Goal: Task Accomplishment & Management: Manage account settings

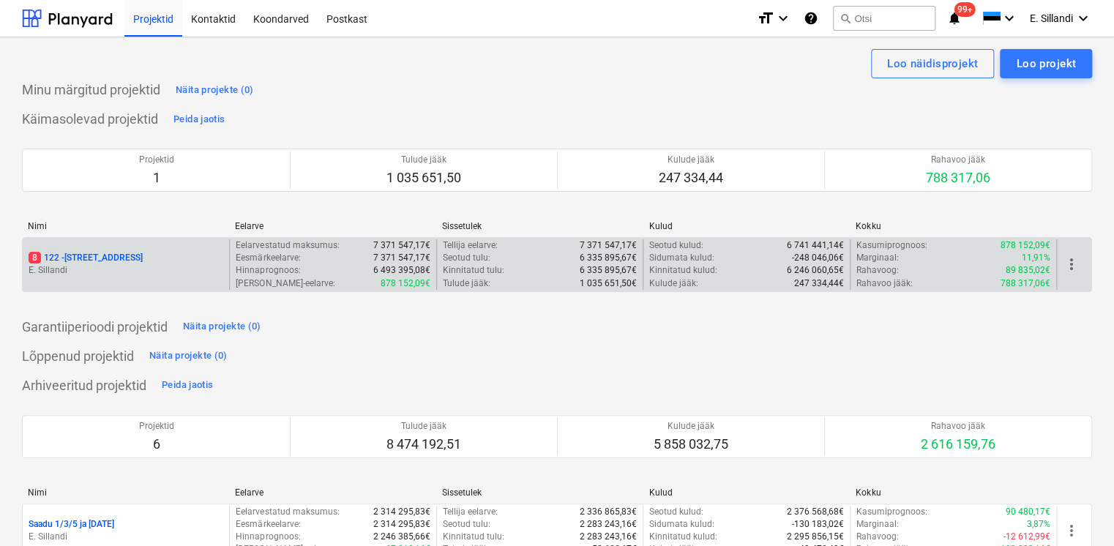
click at [88, 263] on p "8 122 - [STREET_ADDRESS]" at bounding box center [86, 258] width 114 height 12
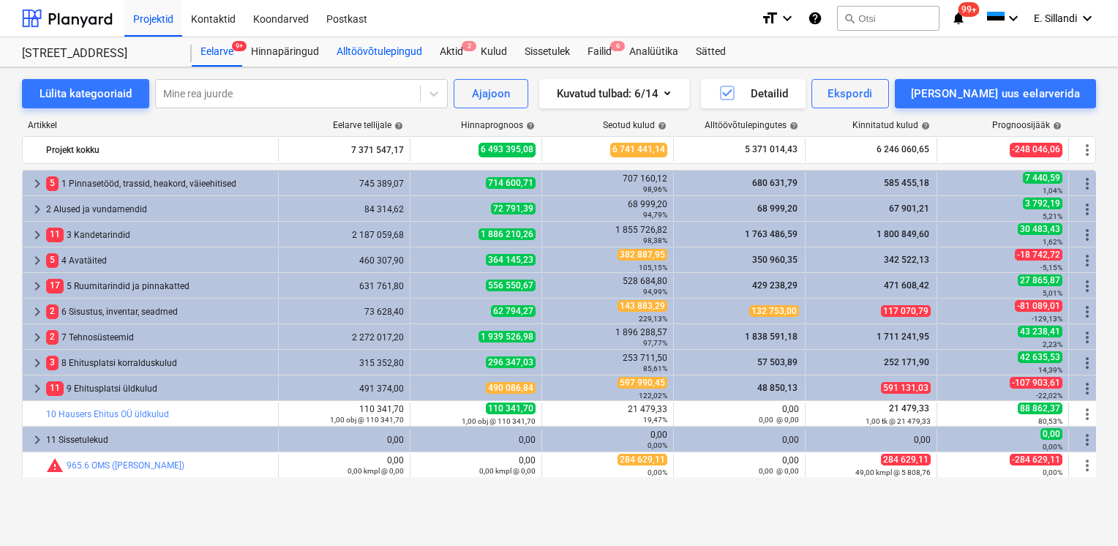
click at [371, 56] on div "Alltöövõtulepingud" at bounding box center [379, 51] width 103 height 29
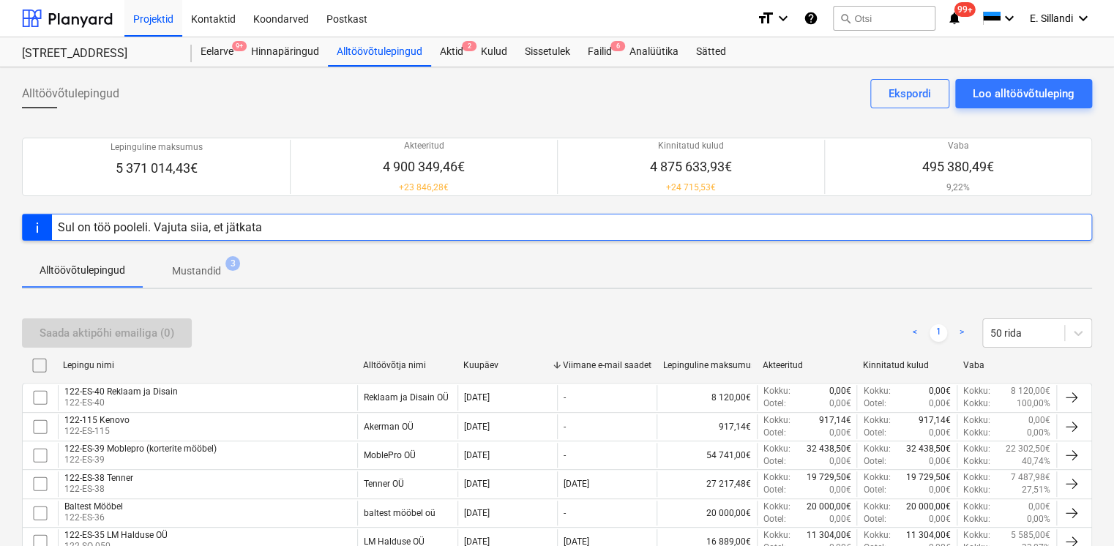
scroll to position [489, 0]
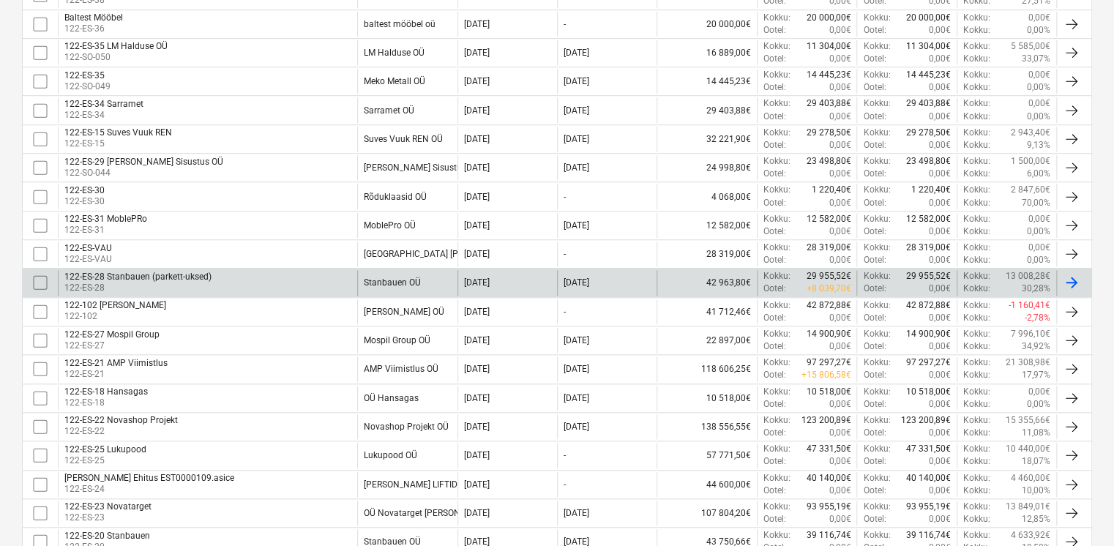
click at [261, 283] on div "122-ES-28 Stanbauen (parkett-uksed) 122-ES-28" at bounding box center [207, 282] width 299 height 25
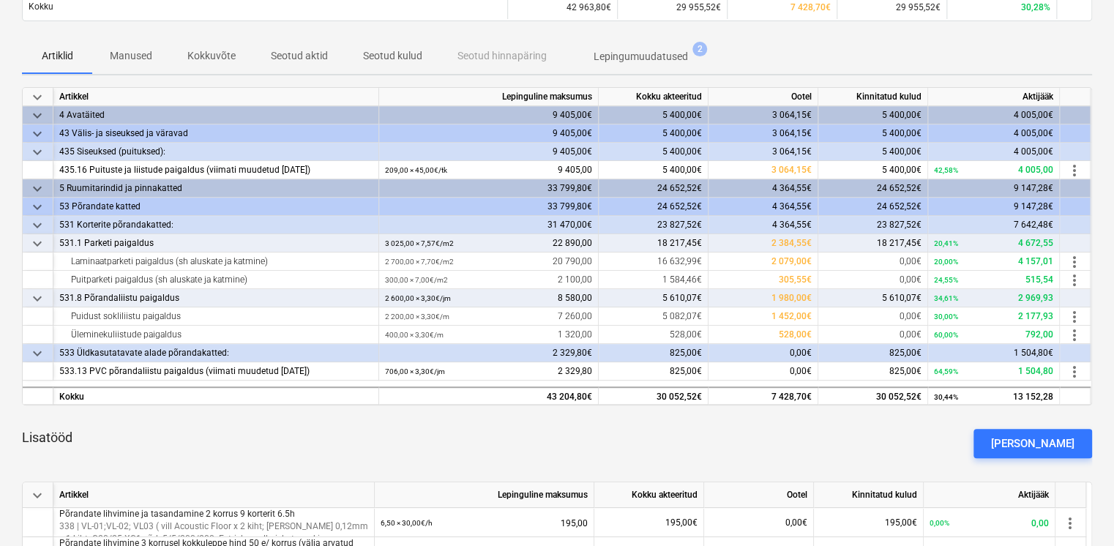
scroll to position [170, 0]
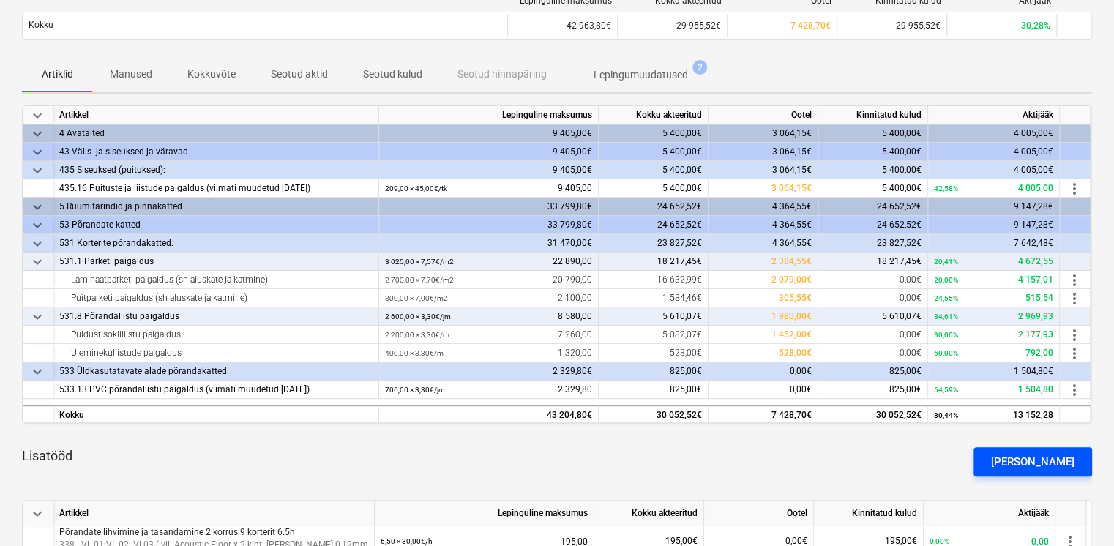
click at [1035, 464] on div "[PERSON_NAME]" at bounding box center [1032, 461] width 83 height 19
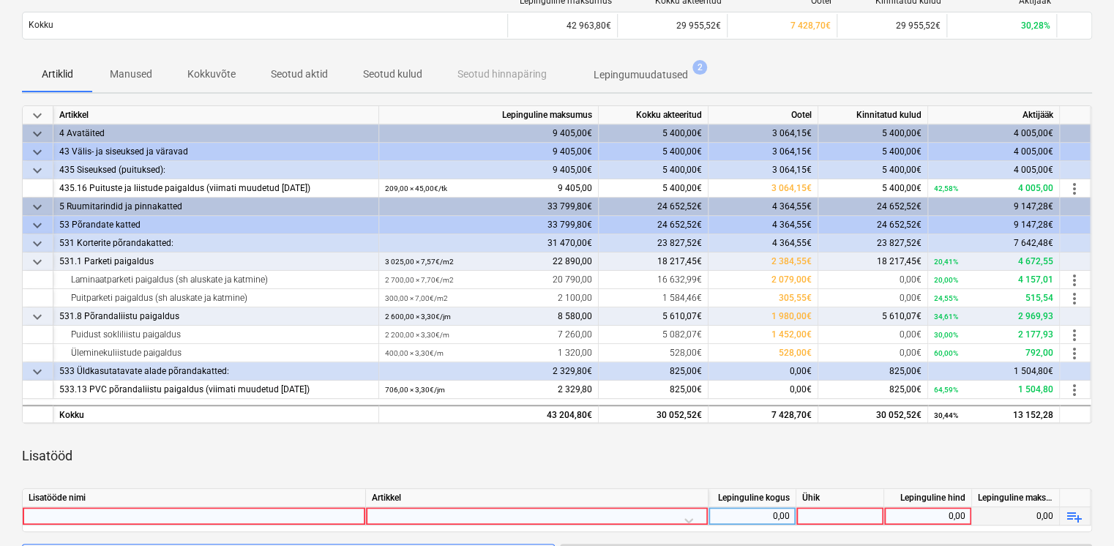
click at [265, 509] on div at bounding box center [194, 516] width 331 height 18
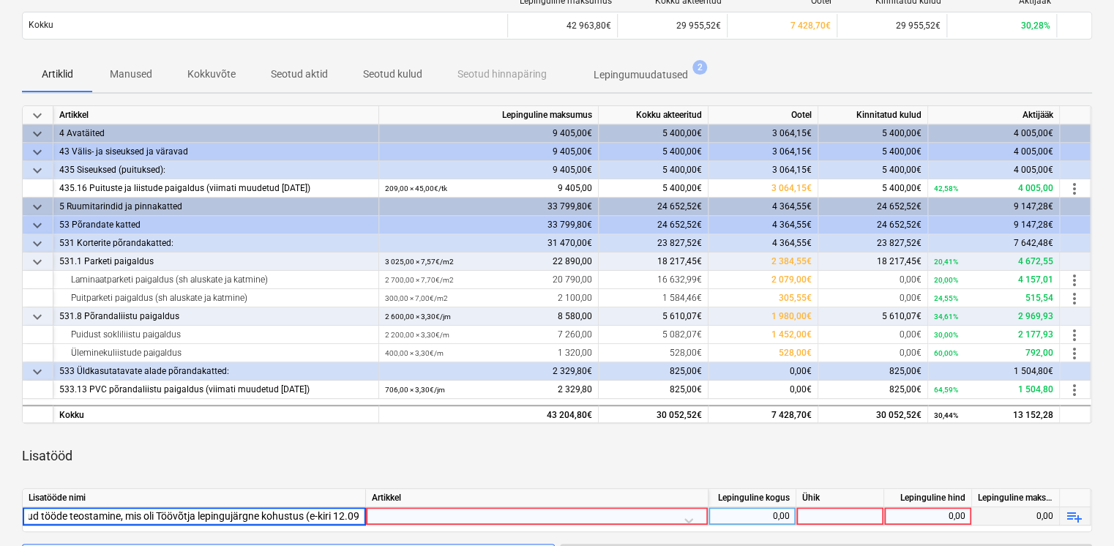
type input "Tellija korraldatud tööde teostamine, mis oli Töövõtja lepingujärgne kohustus (…"
click at [345, 514] on div "Tellija korraldatud tööde teostamine, mis oli Töövõtja lepingujärgne kohustus (…" at bounding box center [194, 516] width 331 height 18
click at [173, 509] on input "Tellija korraldatud tööde teostamine, mis oli Töövõtja lepingujärgne kohustus (…" at bounding box center [194, 516] width 342 height 18
click at [405, 519] on div at bounding box center [537, 520] width 330 height 26
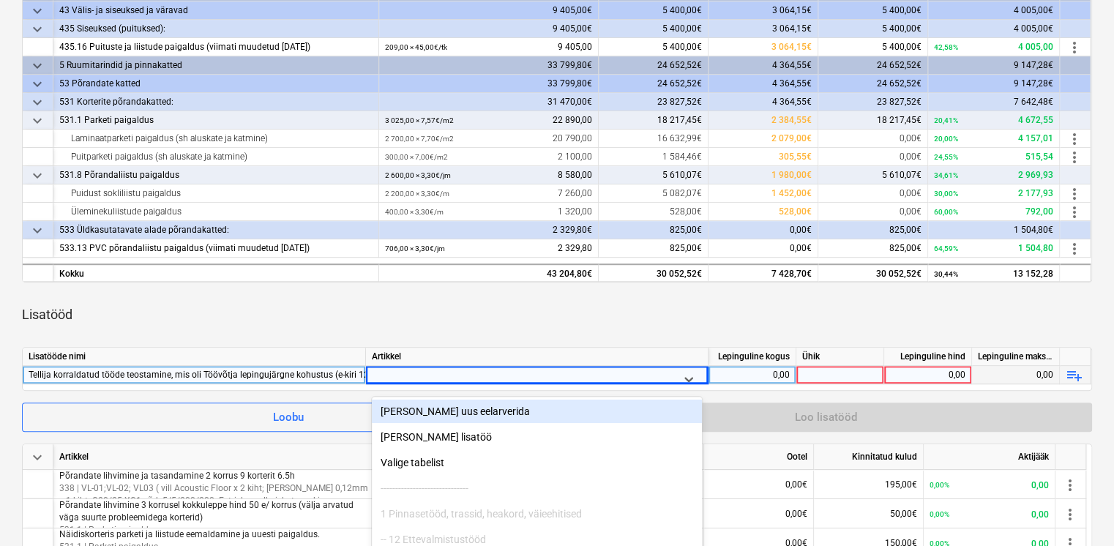
scroll to position [220, 0]
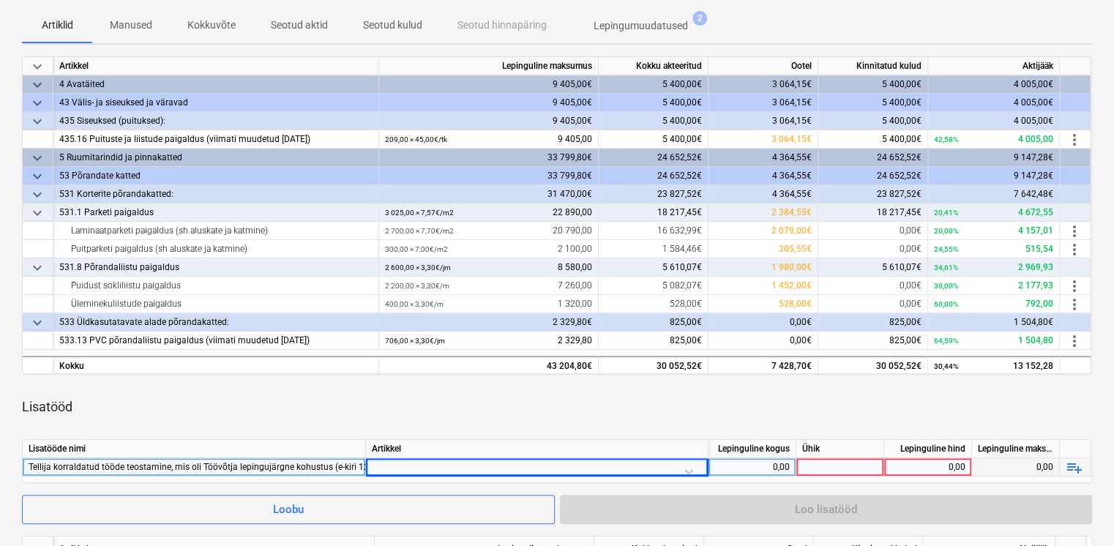
click at [394, 461] on div at bounding box center [537, 471] width 330 height 26
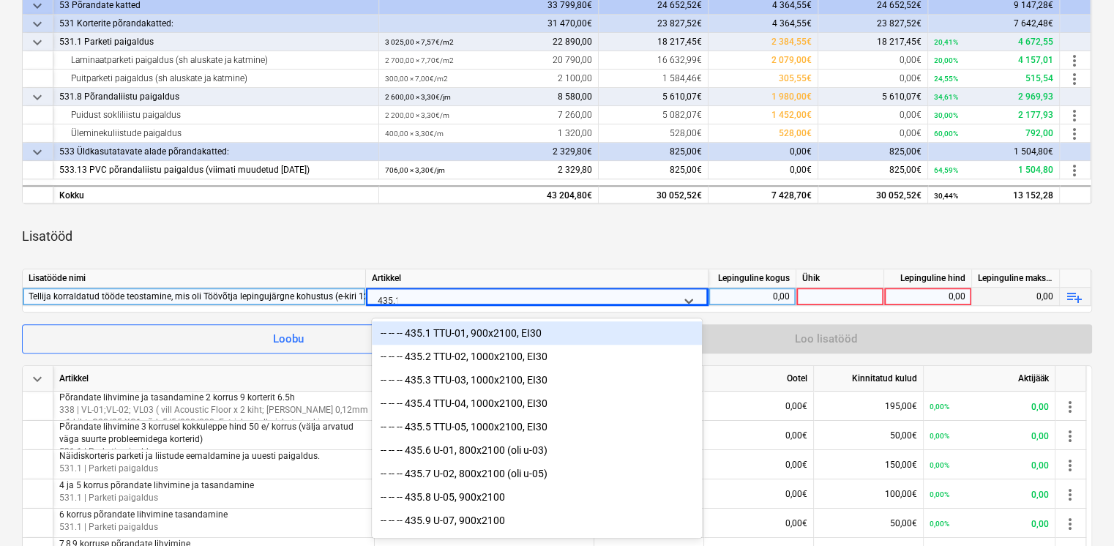
type input "435.16"
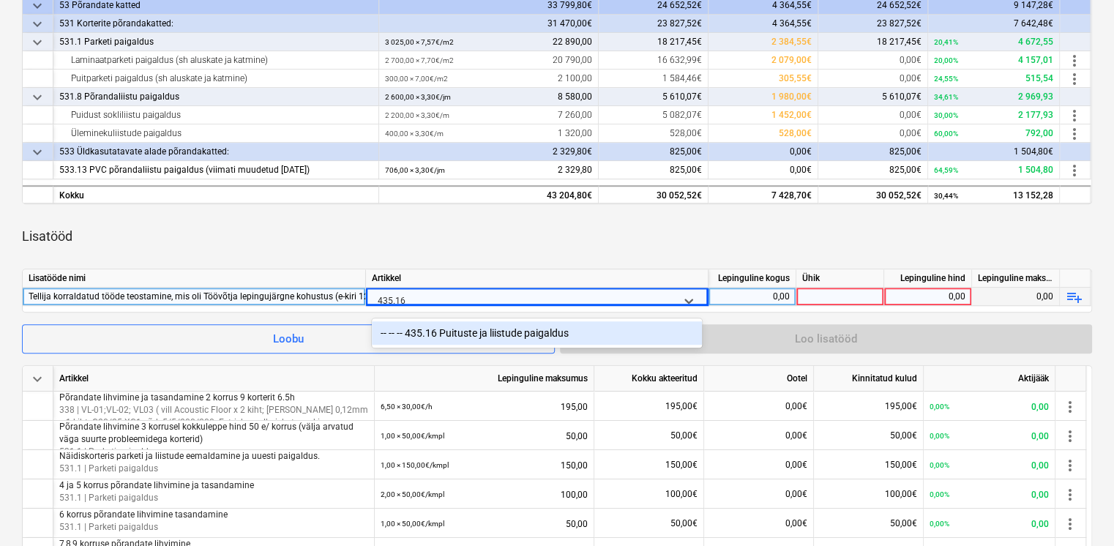
click at [518, 331] on div "-- -- -- 435.16 Puituste ja liistude paigaldus" at bounding box center [537, 332] width 330 height 23
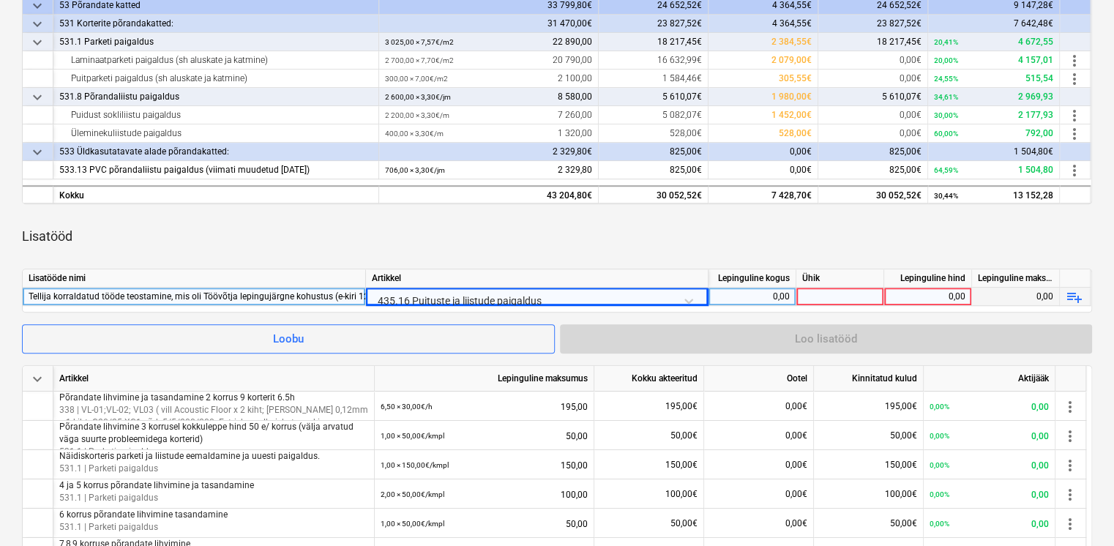
click at [800, 230] on div "Lisatööd" at bounding box center [557, 236] width 1070 height 41
click at [781, 291] on div "0,00" at bounding box center [751, 297] width 75 height 18
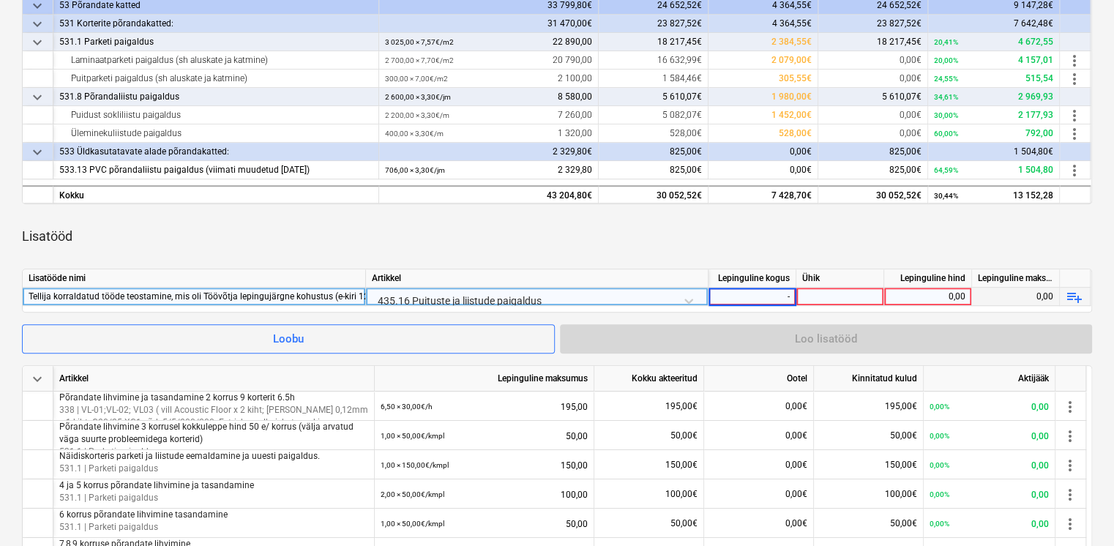
type input "-1"
click at [806, 296] on div at bounding box center [840, 297] width 88 height 18
drag, startPoint x: 836, startPoint y: 299, endPoint x: 742, endPoint y: 294, distance: 93.8
click at [0, 0] on div "Tellija korraldatud tööde teostamine, mis oli Töövõtja lepingujärgne kohustus (…" at bounding box center [0, 0] width 0 height 0
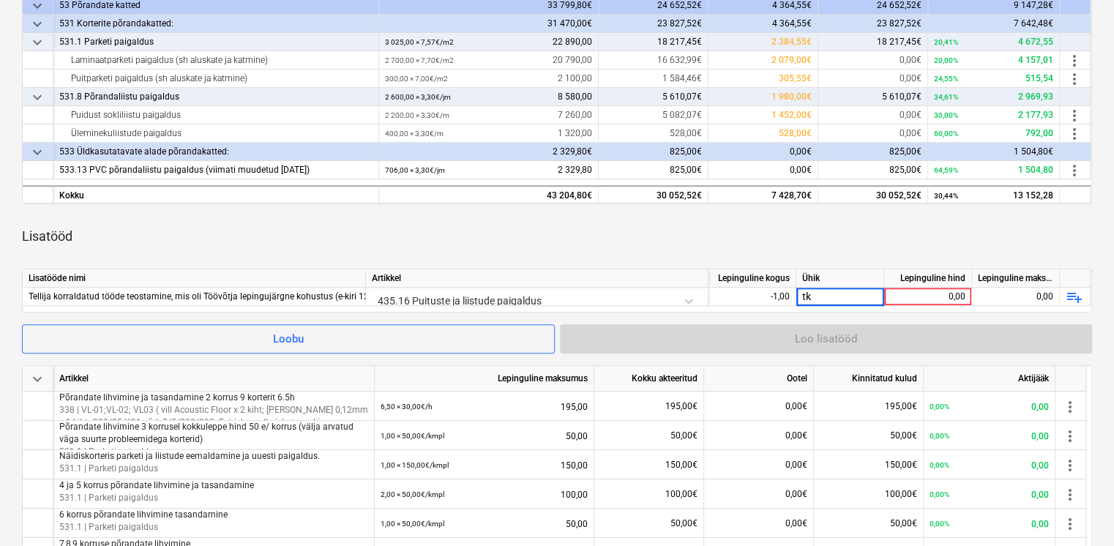
type input "t"
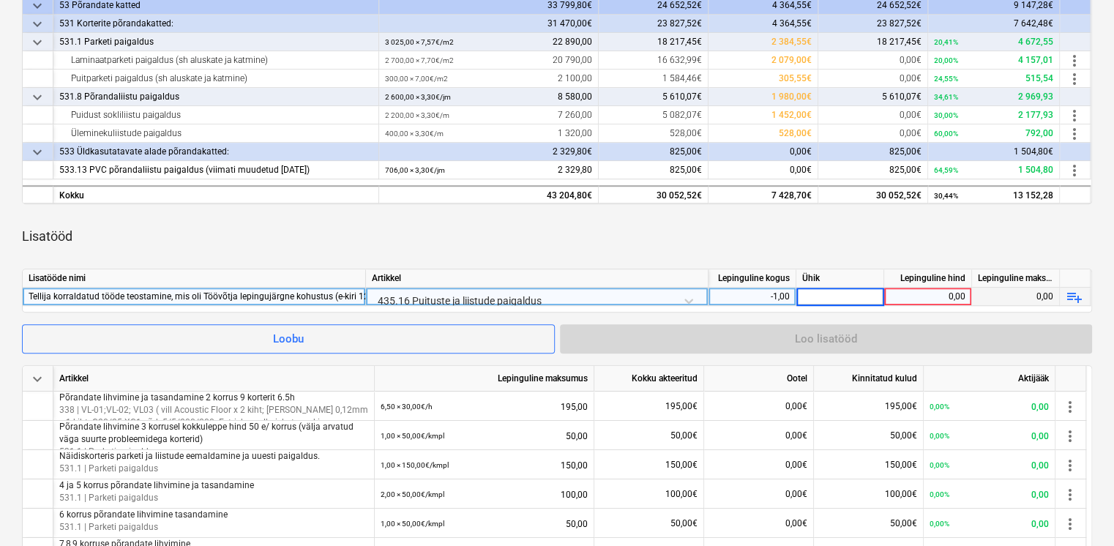
click at [756, 298] on div "-1,00" at bounding box center [751, 297] width 75 height 18
type input "-0,3"
click at [817, 297] on div at bounding box center [840, 297] width 88 height 18
type input "tk"
click at [789, 249] on div "Lisatööd" at bounding box center [557, 236] width 1070 height 41
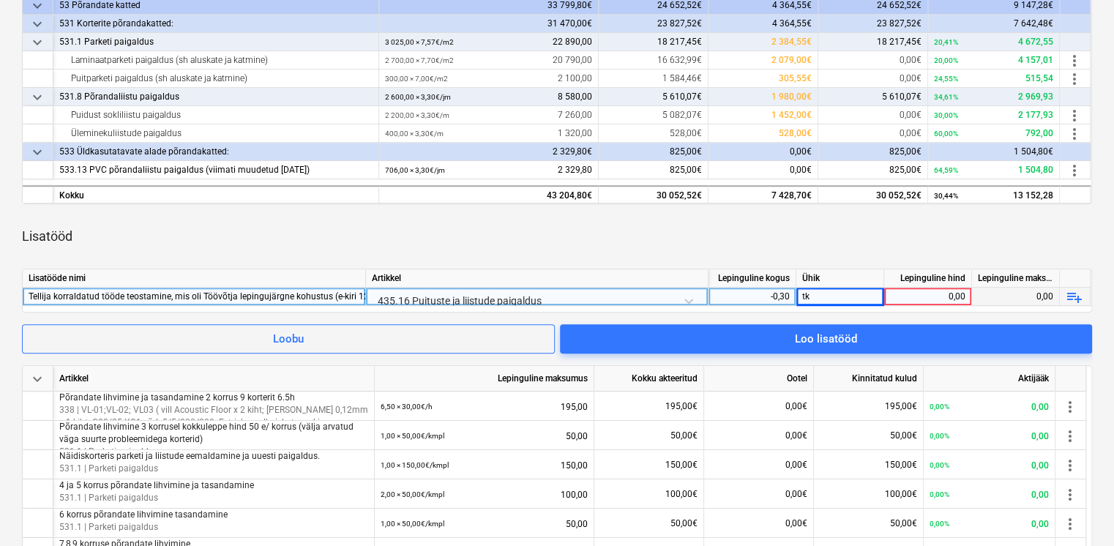
click at [913, 295] on div "0,00" at bounding box center [927, 297] width 75 height 18
type input "3983"
click at [907, 239] on div "Lisatööd" at bounding box center [557, 236] width 1070 height 41
click at [249, 297] on div "Tellija korraldatud tööde teostamine, mis oli Töövõtja lepingujärgne kohustus (…" at bounding box center [194, 297] width 331 height 18
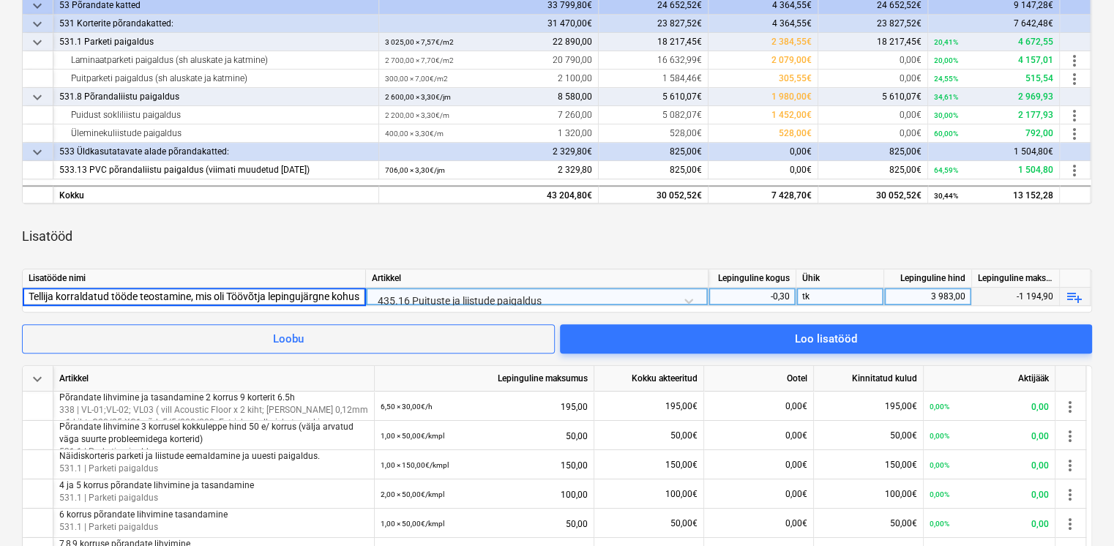
scroll to position [0, 76]
click at [541, 247] on div "Lisatööd" at bounding box center [557, 236] width 1070 height 41
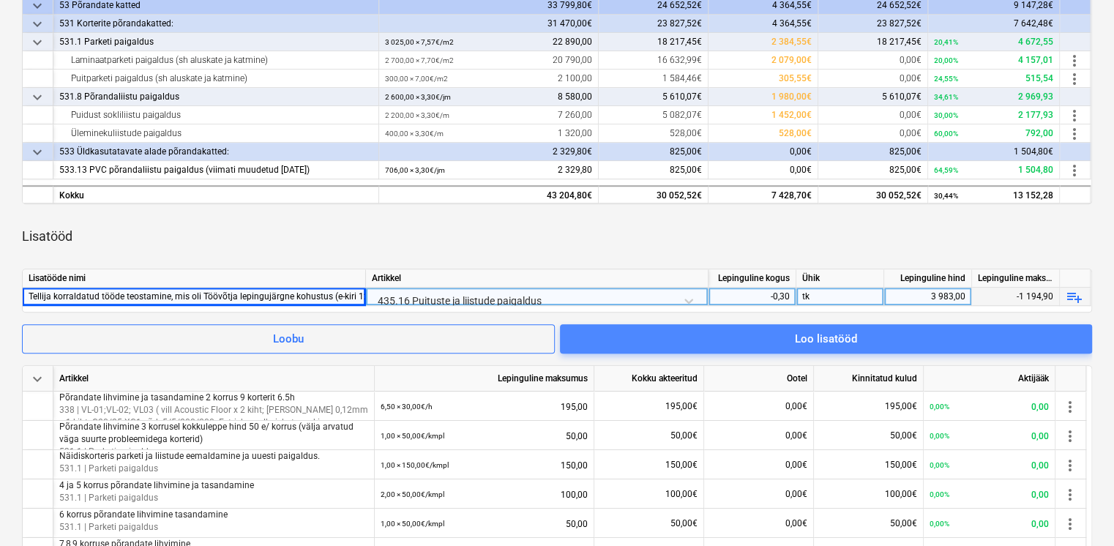
click at [836, 345] on div "Loo lisatööd" at bounding box center [826, 338] width 62 height 19
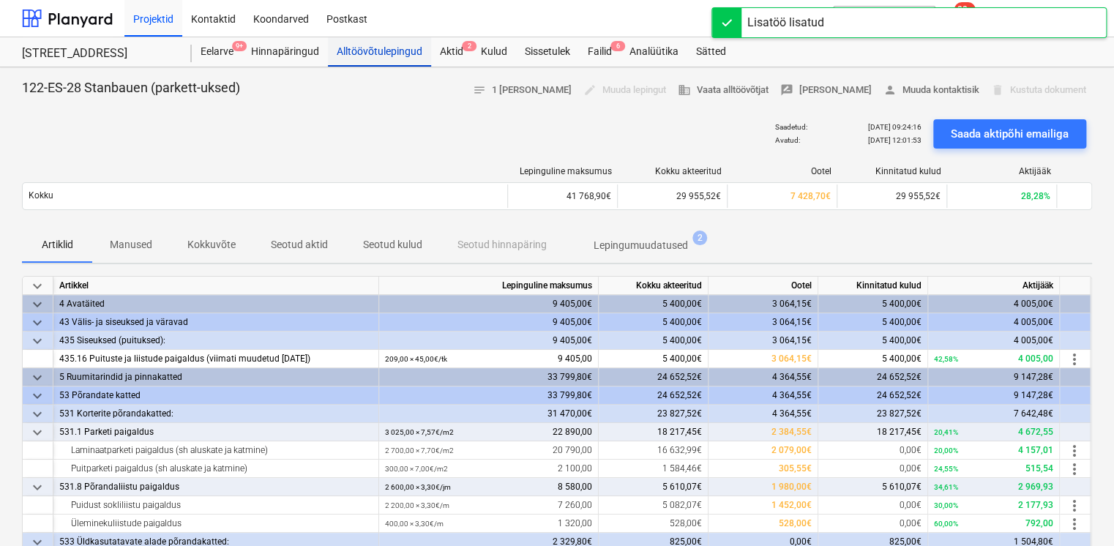
click at [400, 53] on div "Alltöövõtulepingud" at bounding box center [379, 51] width 103 height 29
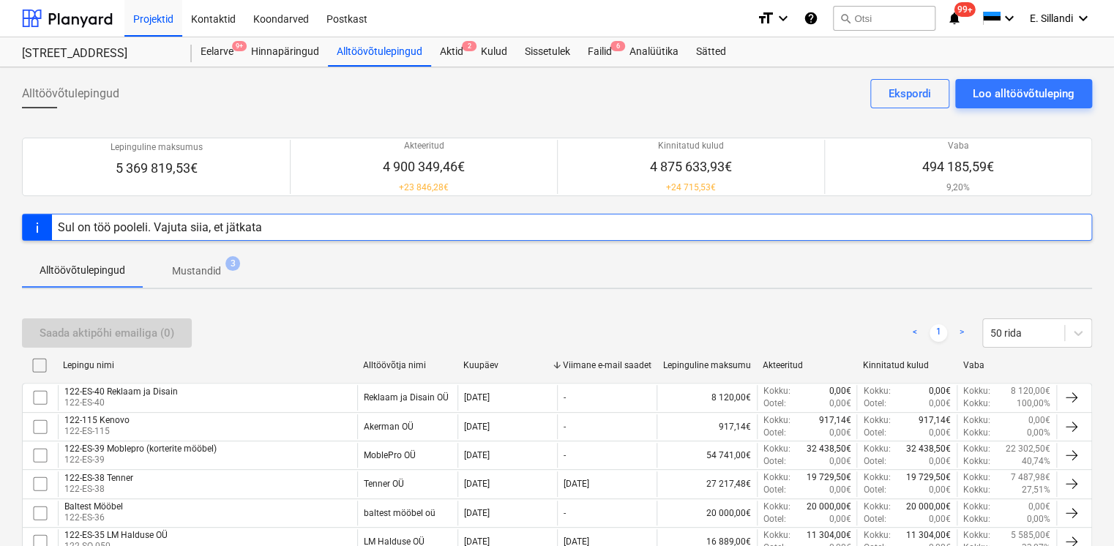
scroll to position [489, 0]
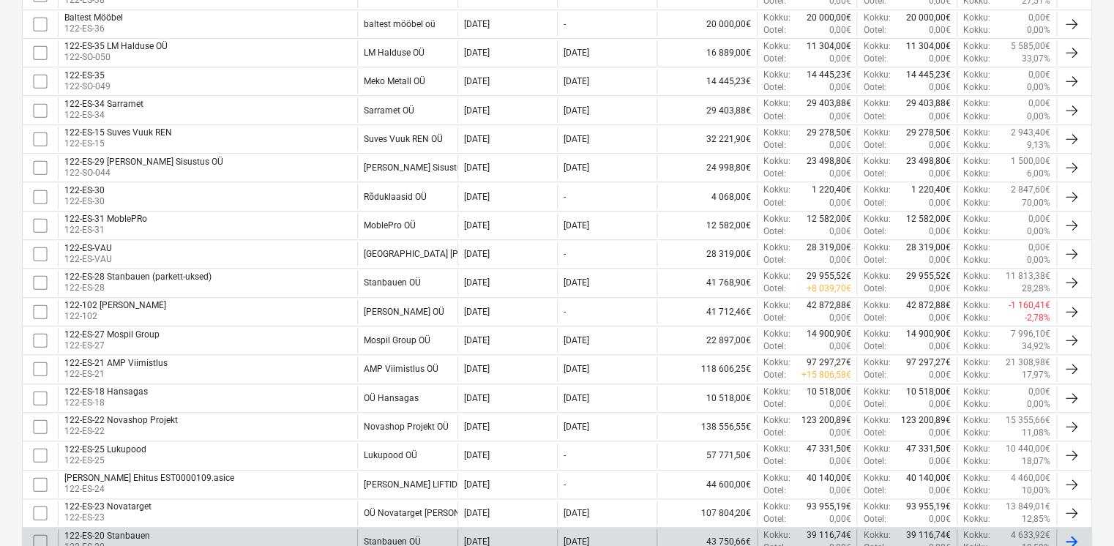
click at [115, 534] on div "122-ES-20 Stanbauen" at bounding box center [107, 536] width 86 height 10
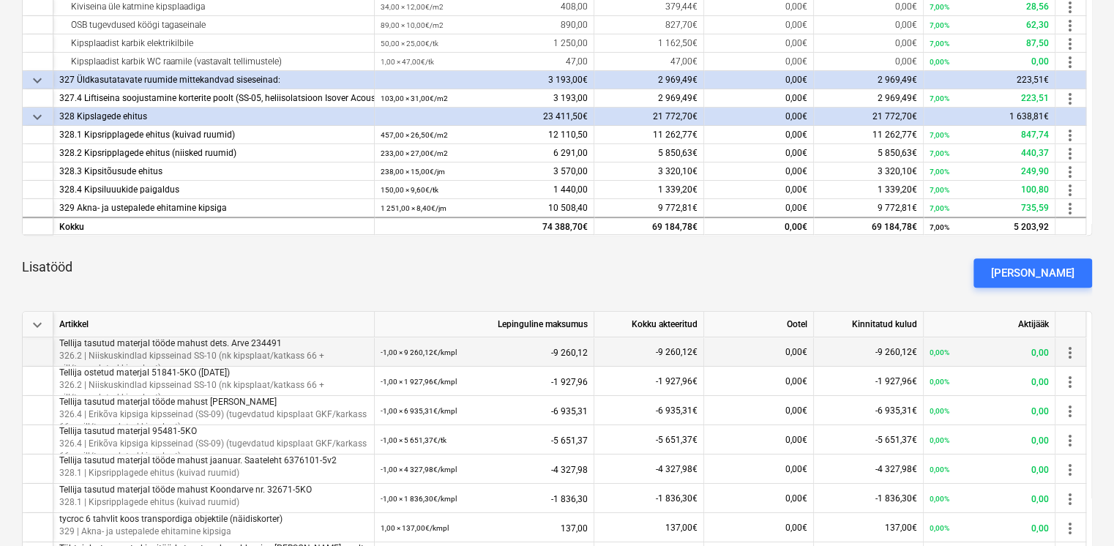
scroll to position [512, 0]
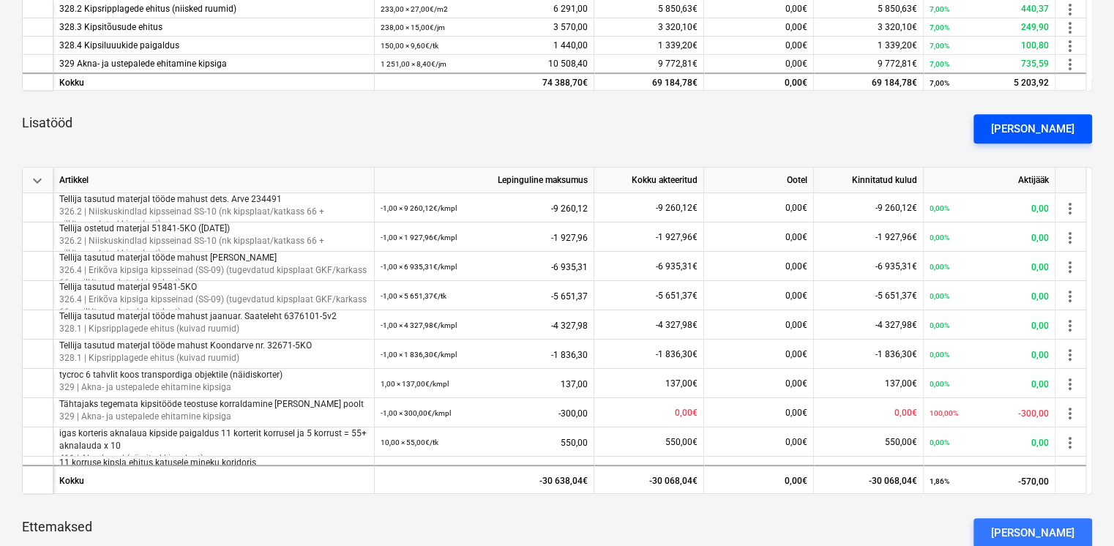
click at [1043, 137] on div "[PERSON_NAME]" at bounding box center [1032, 128] width 83 height 19
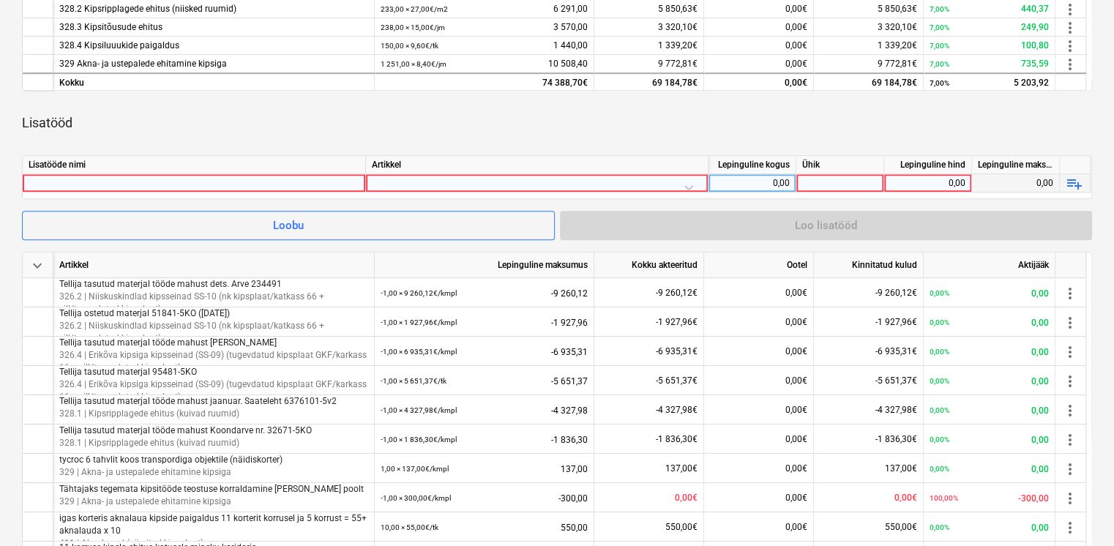
click at [94, 181] on div at bounding box center [194, 183] width 331 height 18
type input "Tellija korraldatud tööde teostamine, mis oli Töövõtja lepingujärgne kohustus (…"
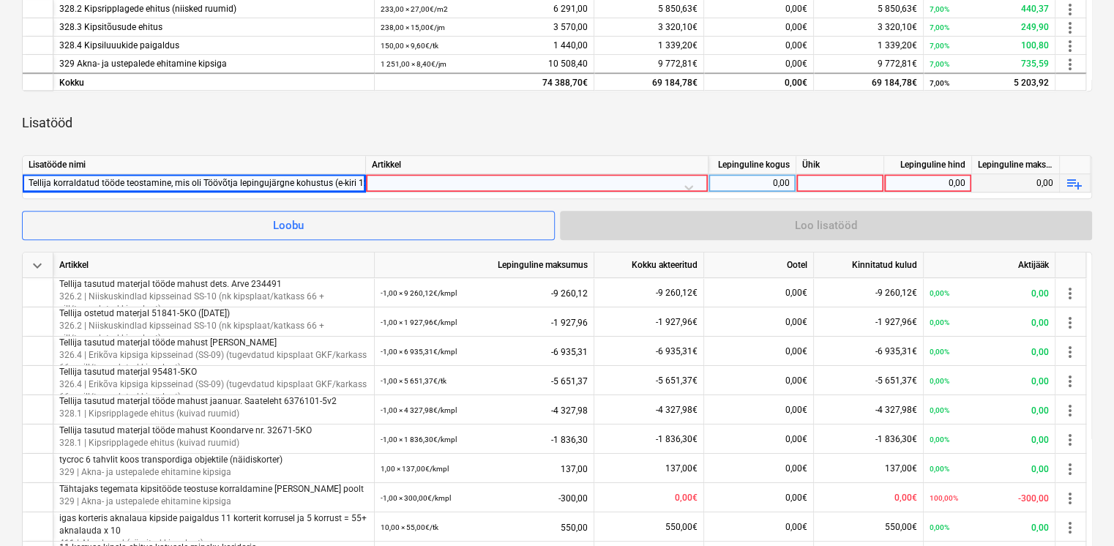
click at [456, 187] on div at bounding box center [537, 187] width 330 height 26
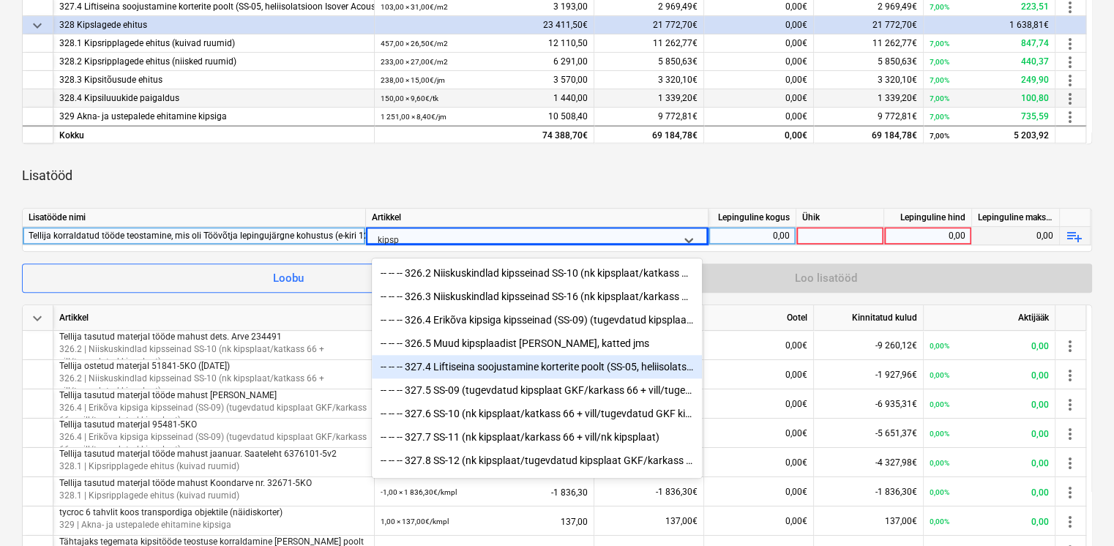
scroll to position [512, 0]
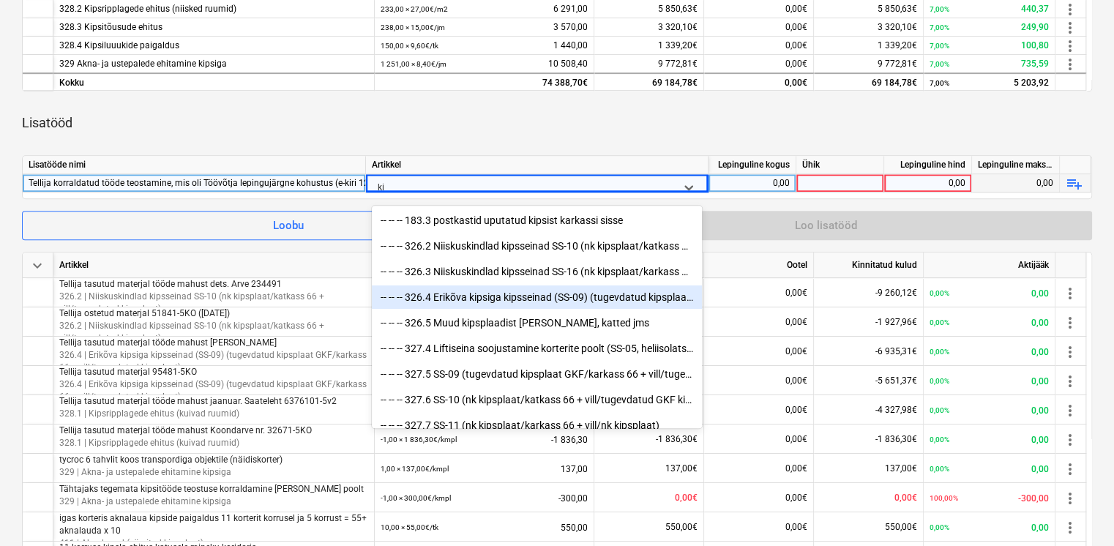
type input "k"
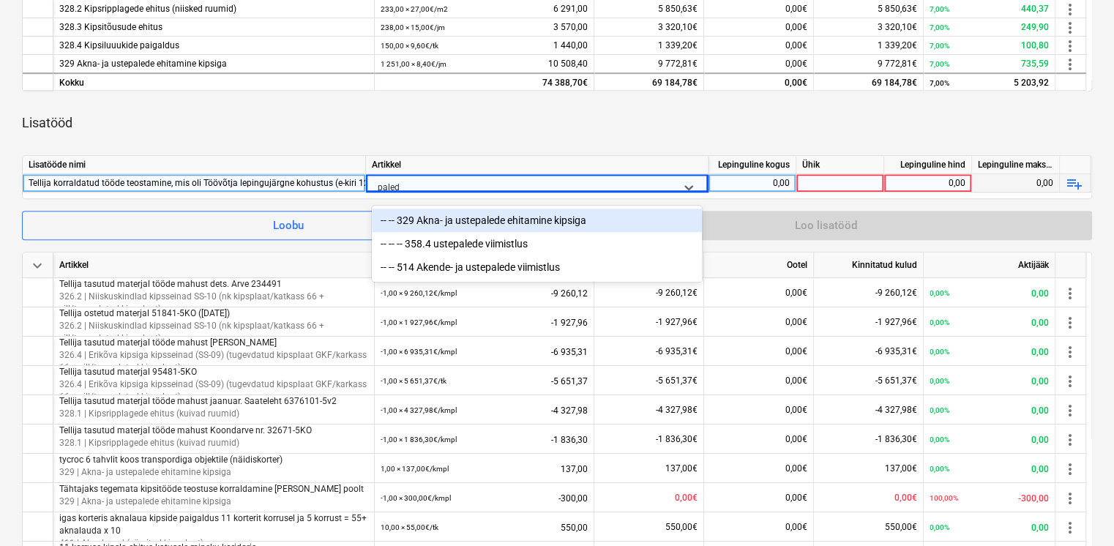
type input "palede"
click at [509, 220] on div "-- -- 329 Akna- ja ustepalede ehitamine kipsiga" at bounding box center [537, 220] width 330 height 23
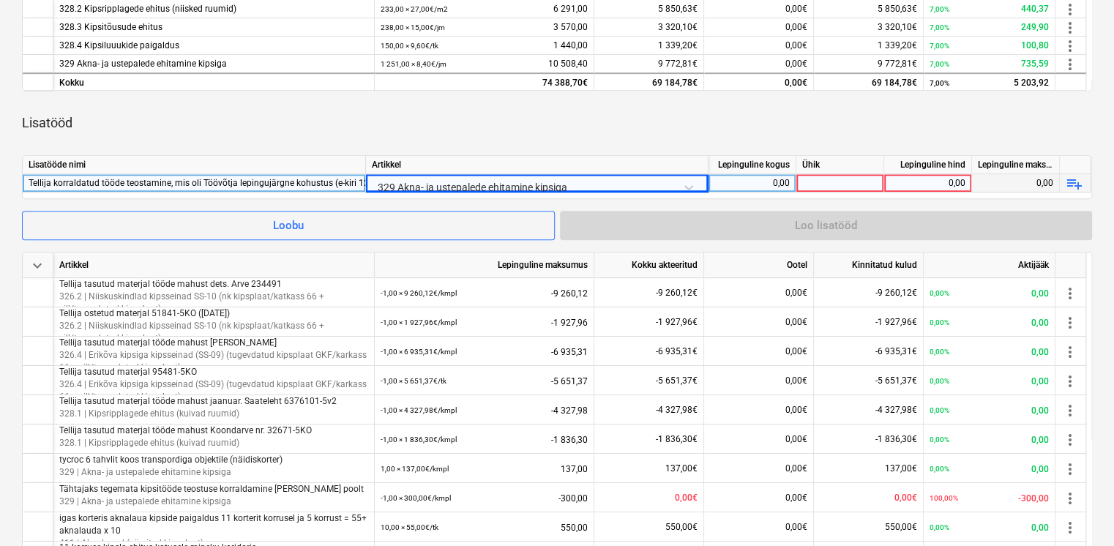
click at [556, 153] on div "keyboard_arrow_down Artikkel Lepinguline maksumus Kokku akteeritud Ootel Kinnit…" at bounding box center [557, 204] width 1070 height 880
click at [737, 183] on div "0,00" at bounding box center [751, 183] width 75 height 18
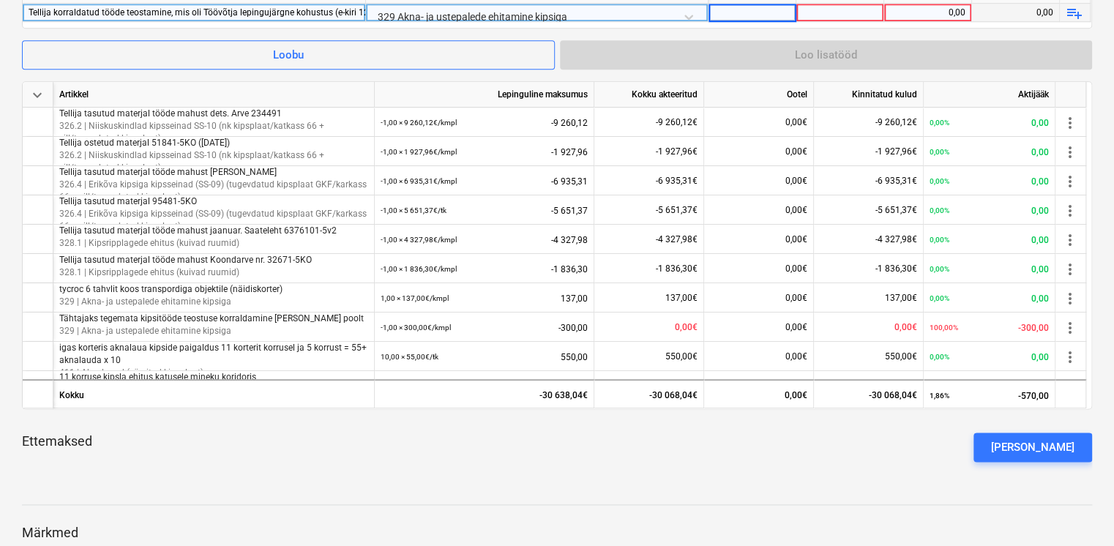
scroll to position [341, 0]
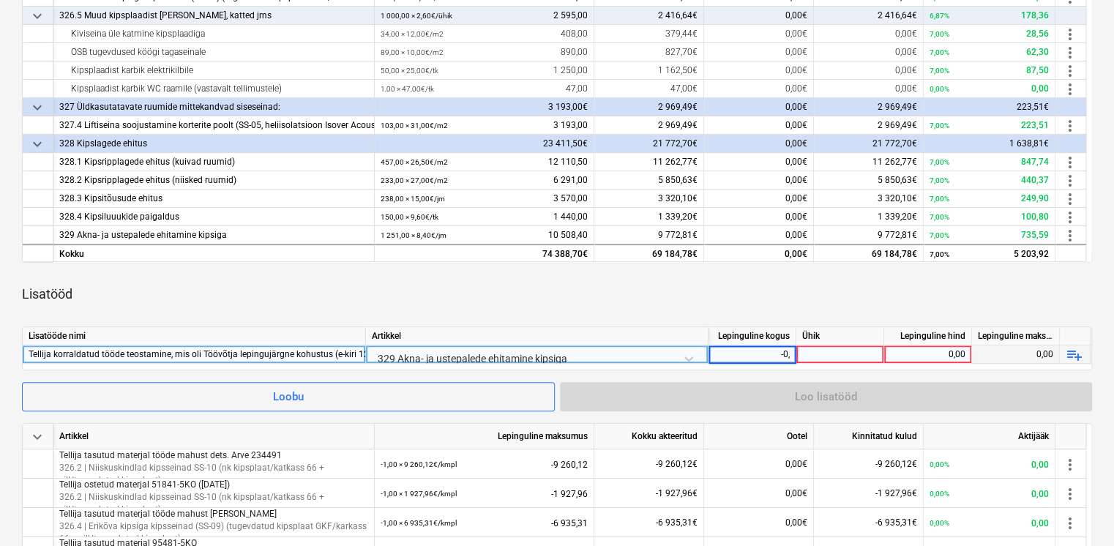
type input "-0,7"
click at [847, 351] on div at bounding box center [840, 354] width 88 height 18
type input "tk"
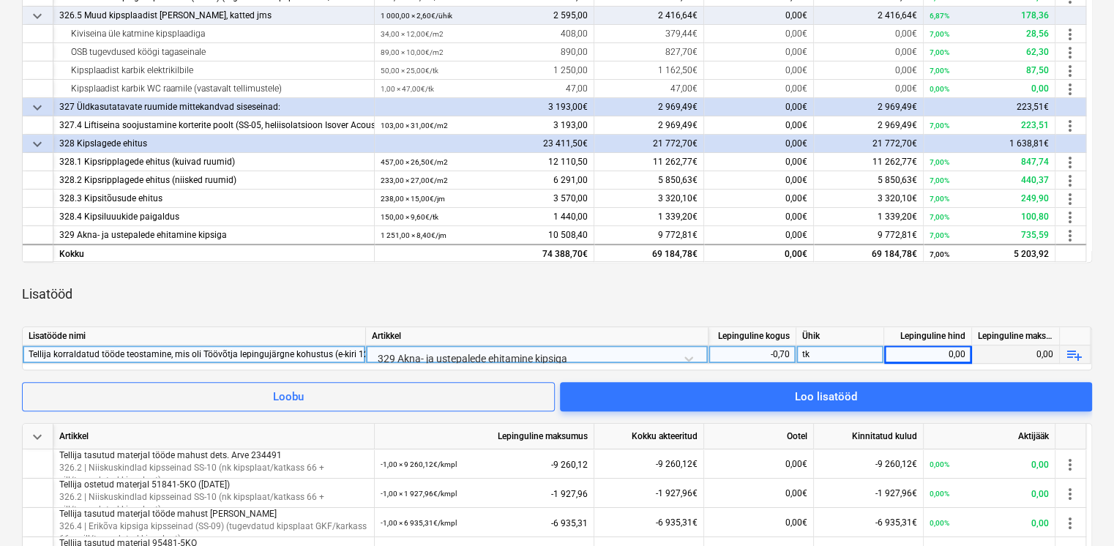
click at [929, 359] on div "0,00" at bounding box center [927, 354] width 75 height 18
click at [942, 354] on div "0,00" at bounding box center [927, 354] width 75 height 18
type input "3983"
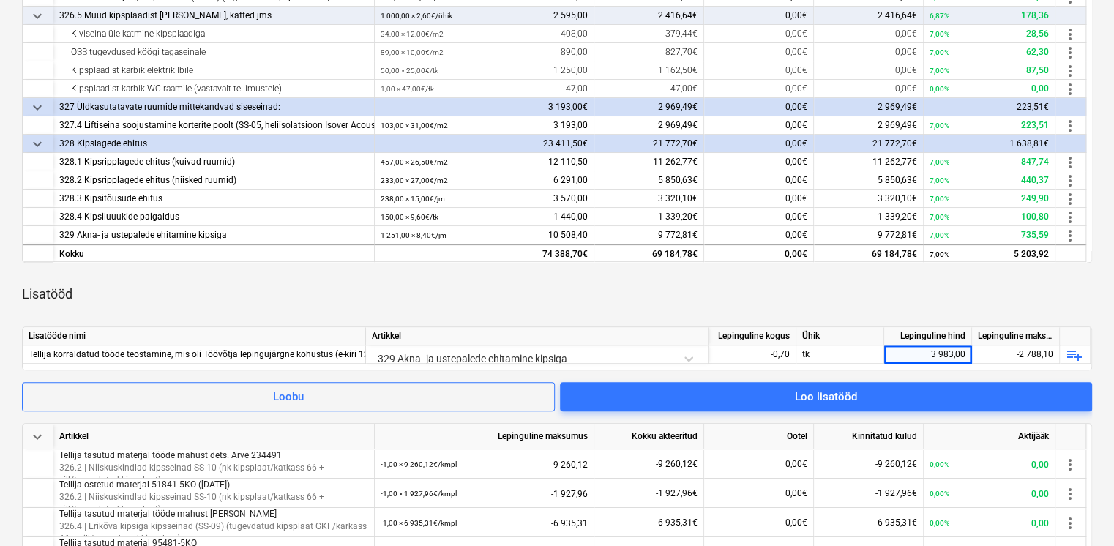
click at [942, 303] on div "Lisatööd" at bounding box center [557, 294] width 1070 height 41
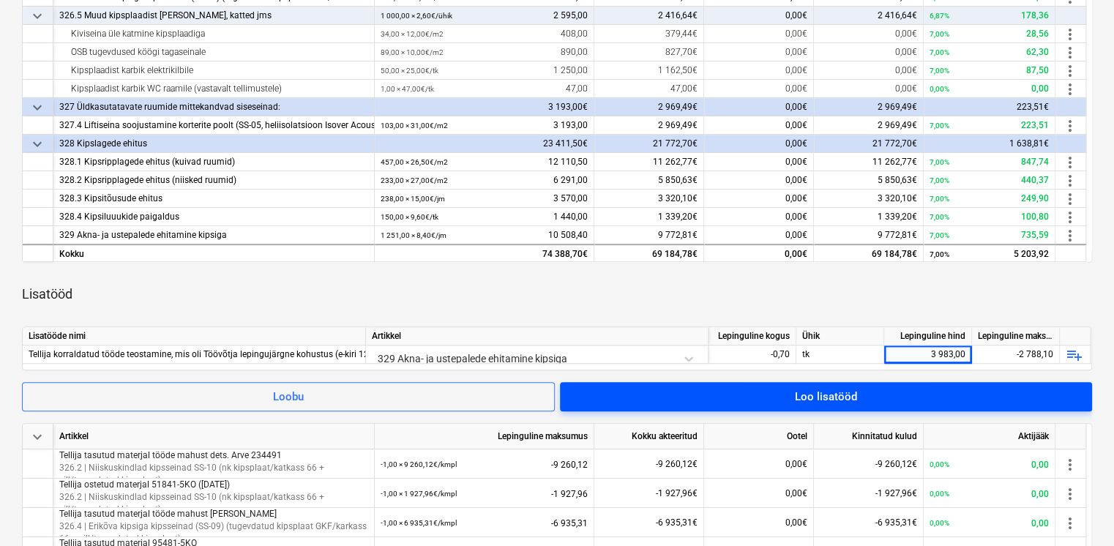
click at [989, 392] on span "Loo lisatööd" at bounding box center [825, 396] width 497 height 19
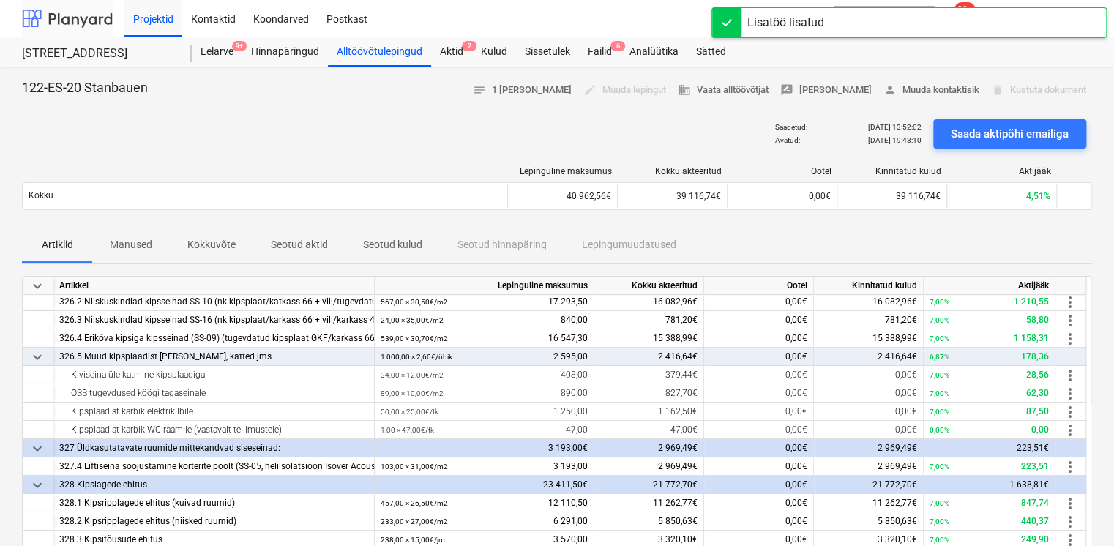
click at [84, 23] on div at bounding box center [67, 18] width 91 height 37
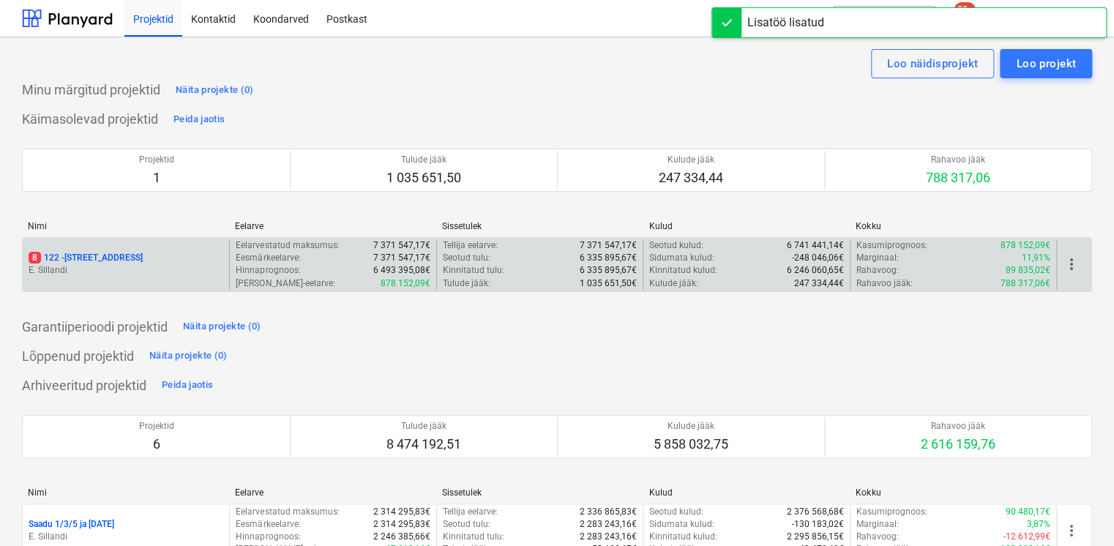
click at [135, 271] on p "E. Sillandi" at bounding box center [126, 270] width 195 height 12
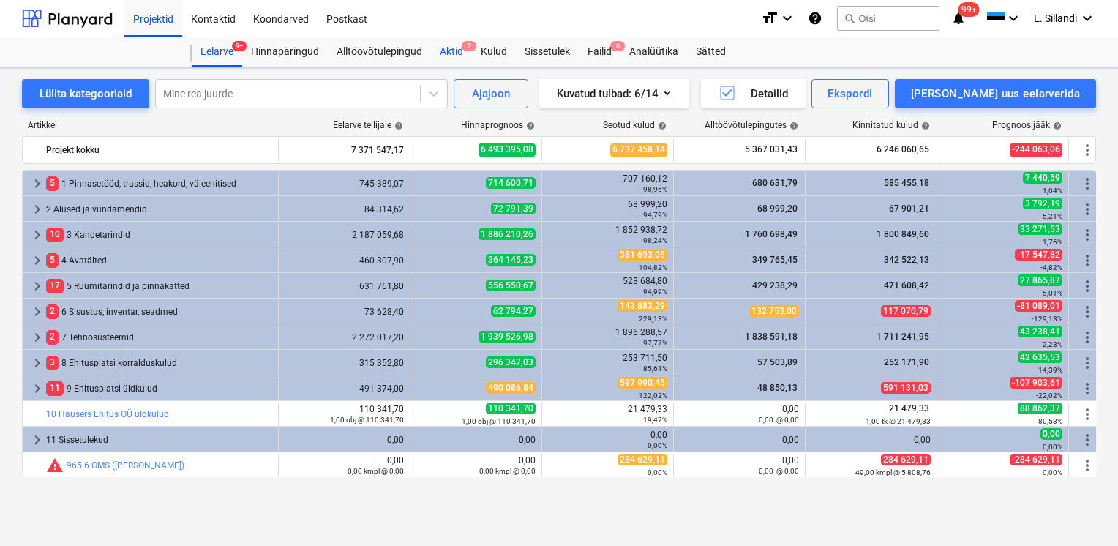
click at [441, 57] on div "Aktid 2" at bounding box center [451, 51] width 41 height 29
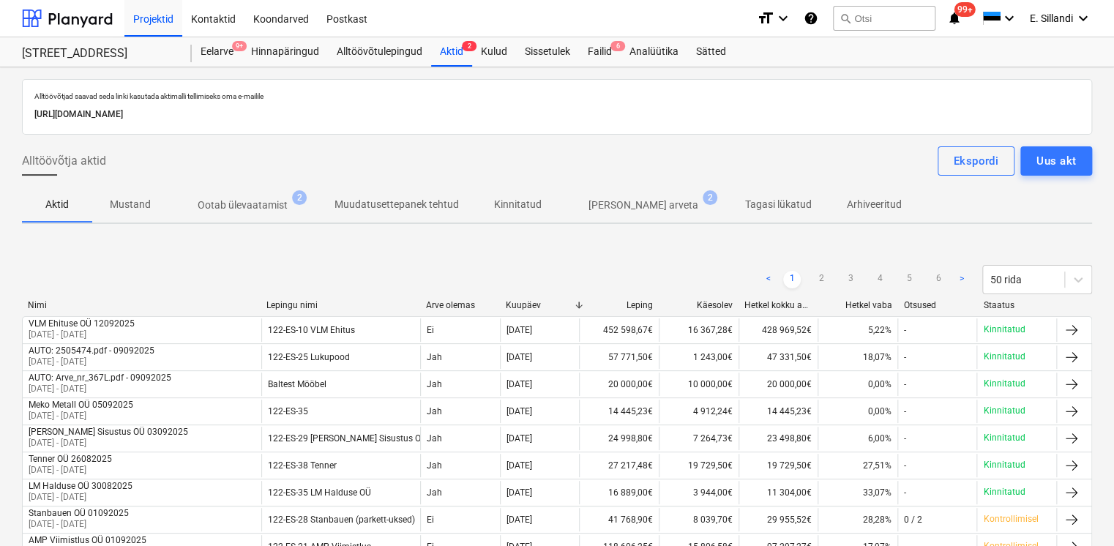
click at [245, 204] on p "Ootab ülevaatamist" at bounding box center [243, 205] width 90 height 15
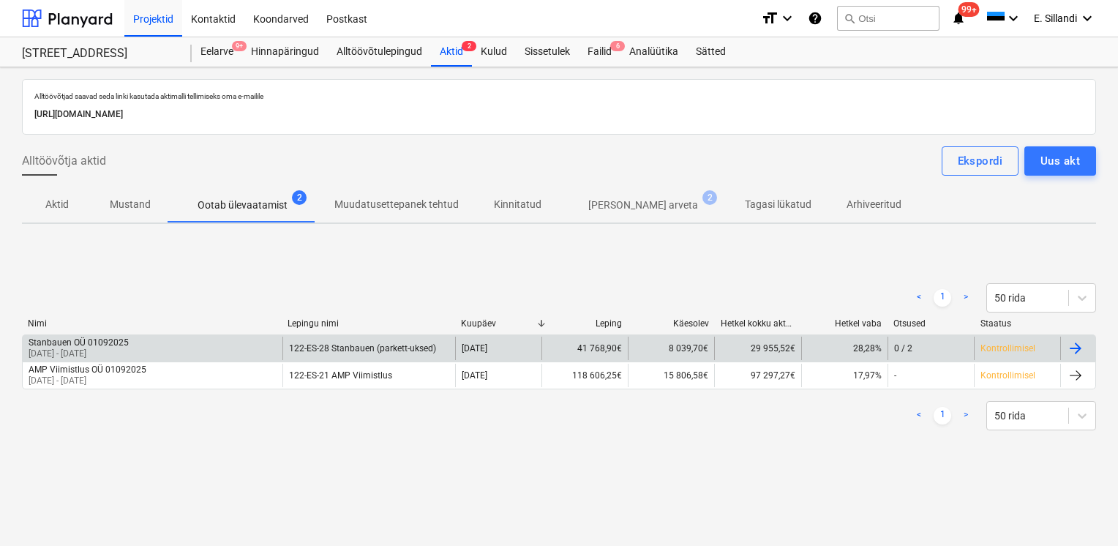
click at [209, 348] on div "Stanbauen OÜ 01092025 [DATE] - [DATE]" at bounding box center [153, 348] width 260 height 23
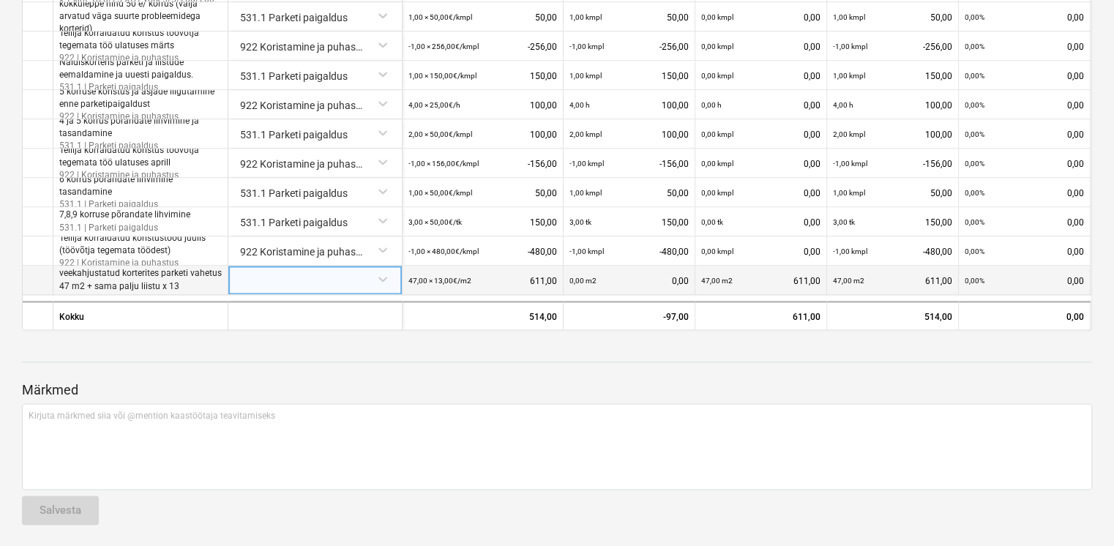
scroll to position [672, 0]
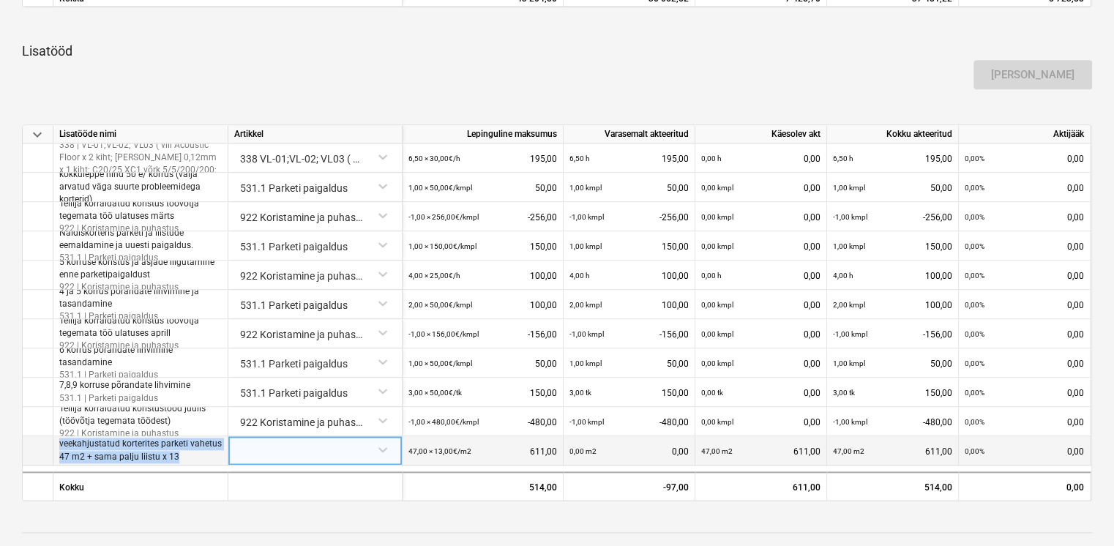
drag, startPoint x: 178, startPoint y: 457, endPoint x: 53, endPoint y: 441, distance: 126.1
click at [0, 0] on div "veekahjustatud korterites parketi vahetus 47 m2 + sama palju liistu x 13 47,00 …" at bounding box center [0, 0] width 0 height 0
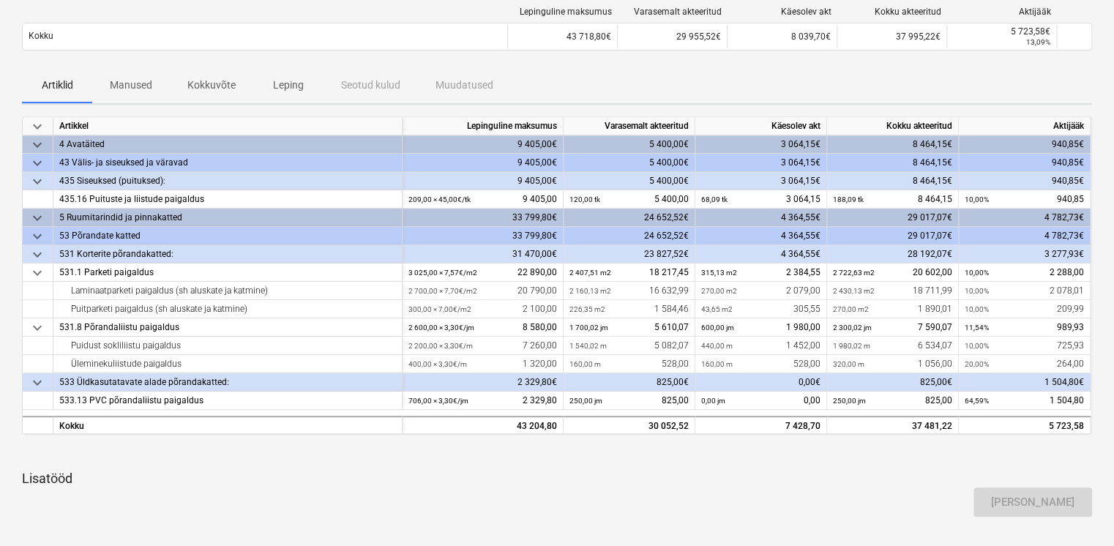
scroll to position [0, 0]
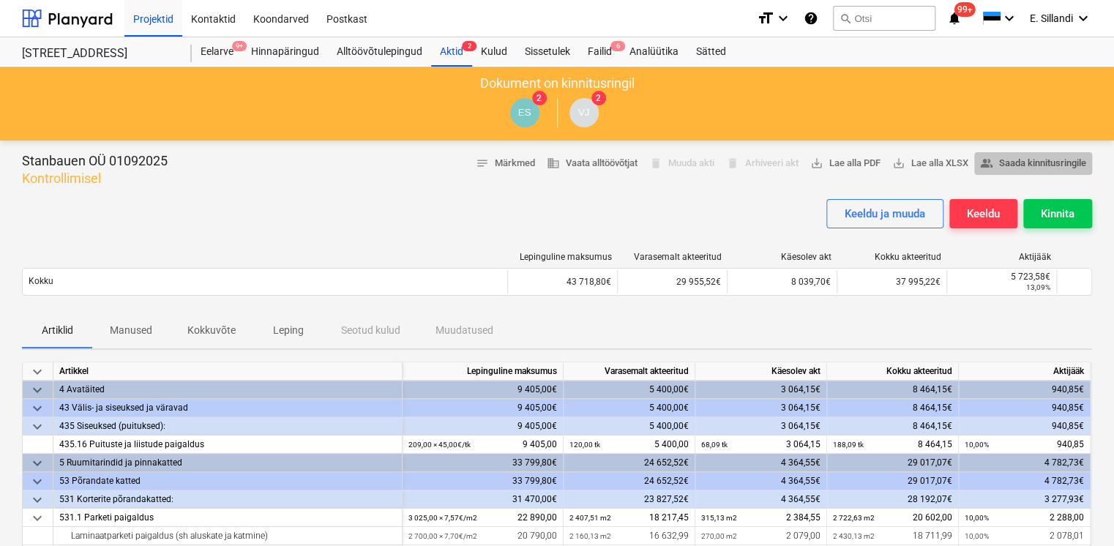
click at [1002, 161] on span "people_alt Saada kinnitusringile" at bounding box center [1033, 163] width 106 height 17
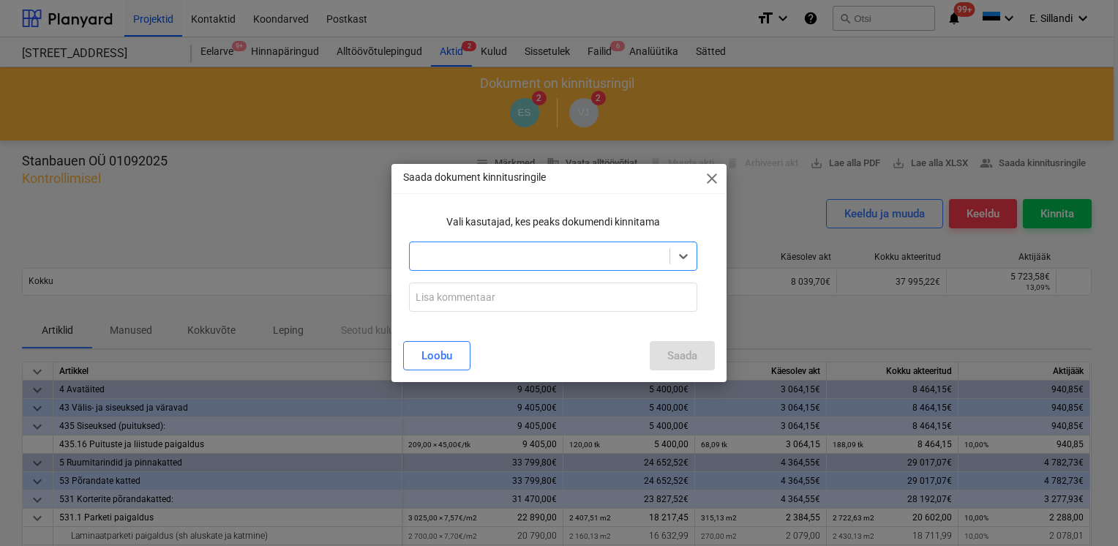
click at [455, 261] on div at bounding box center [539, 256] width 245 height 15
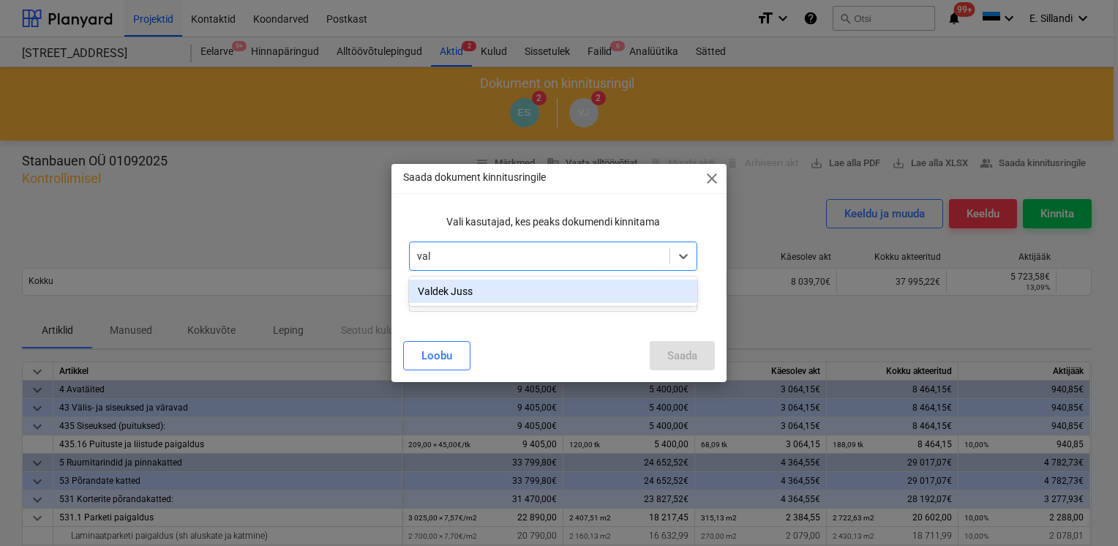
type input "vald"
click at [489, 297] on div "Valdek Juss" at bounding box center [553, 291] width 288 height 23
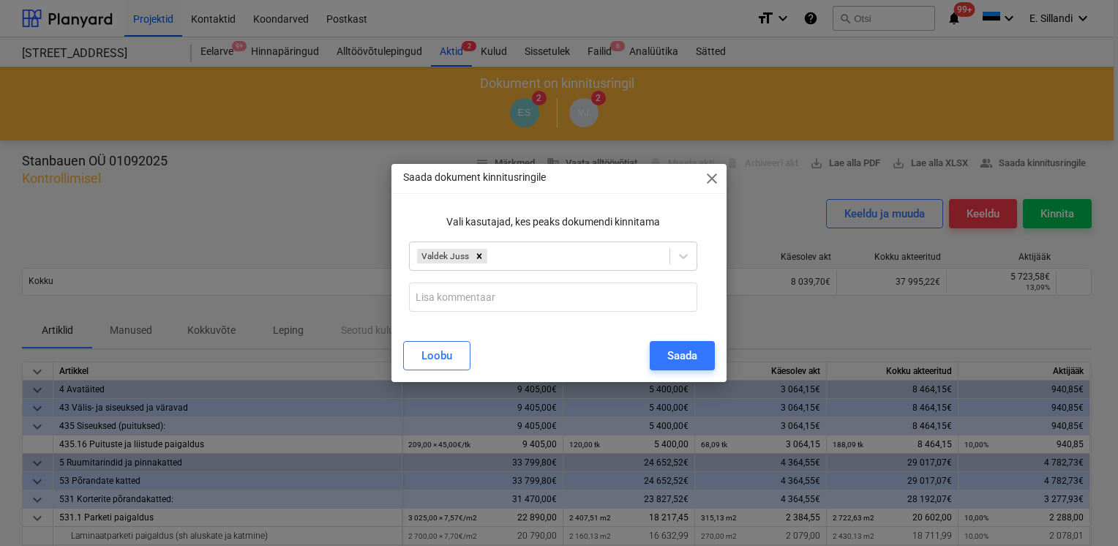
click at [564, 236] on div "Valdek Juss" at bounding box center [553, 256] width 300 height 41
click at [677, 361] on div "Saada" at bounding box center [682, 355] width 30 height 19
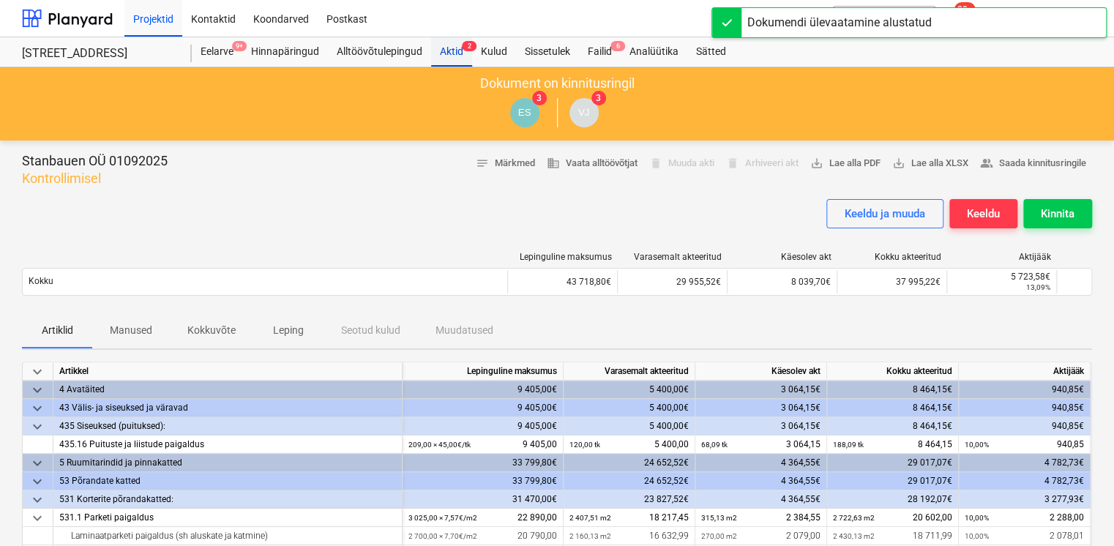
click at [465, 54] on div "Aktid 2" at bounding box center [451, 51] width 41 height 29
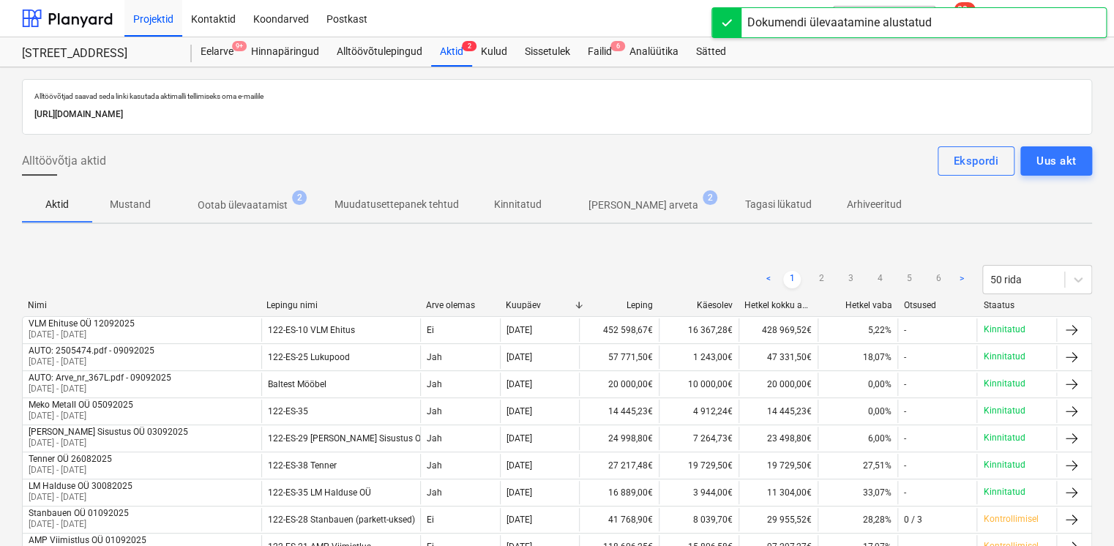
click at [213, 210] on p "Ootab ülevaatamist" at bounding box center [243, 205] width 90 height 15
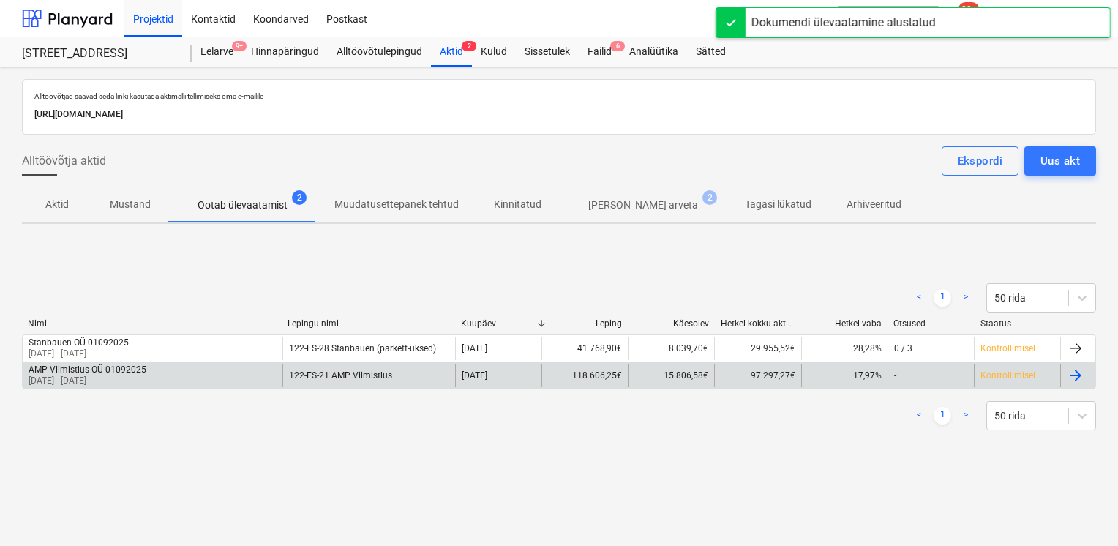
click at [89, 370] on div "AMP Viimistlus OÜ 01092025" at bounding box center [88, 369] width 118 height 10
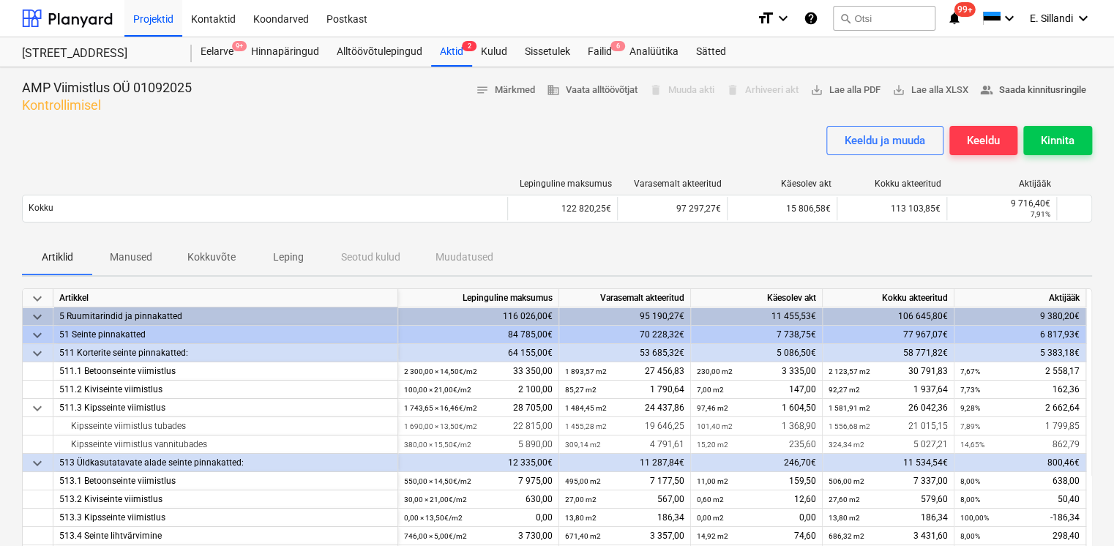
click at [1074, 86] on span "people_alt Saada kinnitusringile" at bounding box center [1033, 90] width 106 height 17
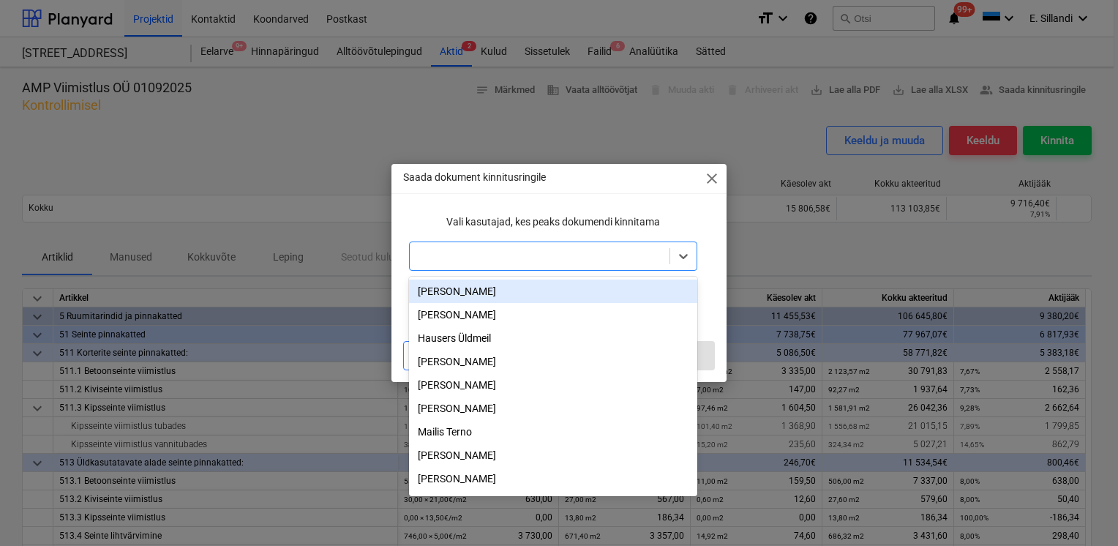
click at [435, 251] on div at bounding box center [539, 256] width 245 height 15
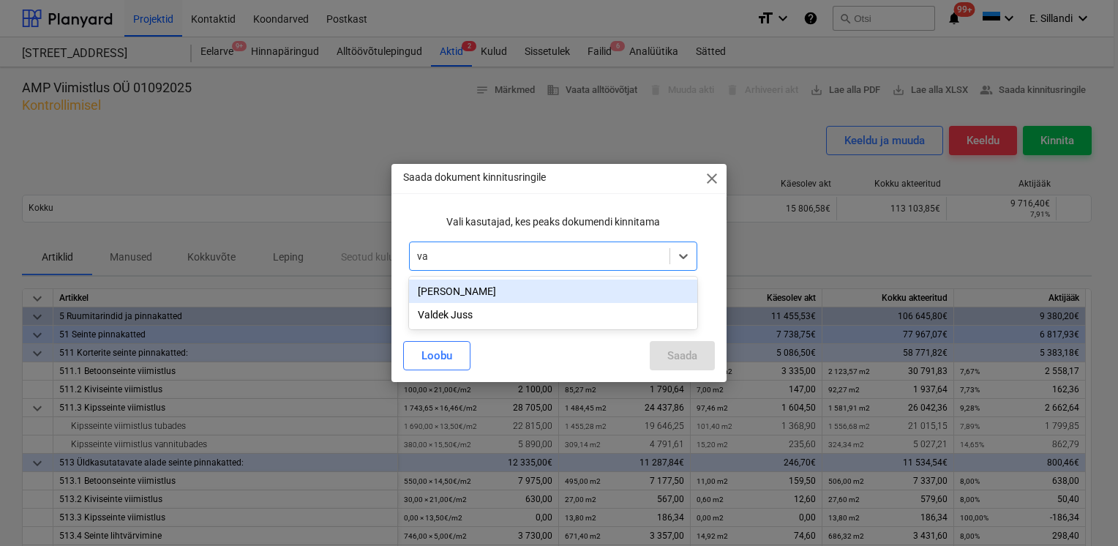
type input "val"
click at [430, 287] on div "Valdek Juss" at bounding box center [553, 291] width 288 height 23
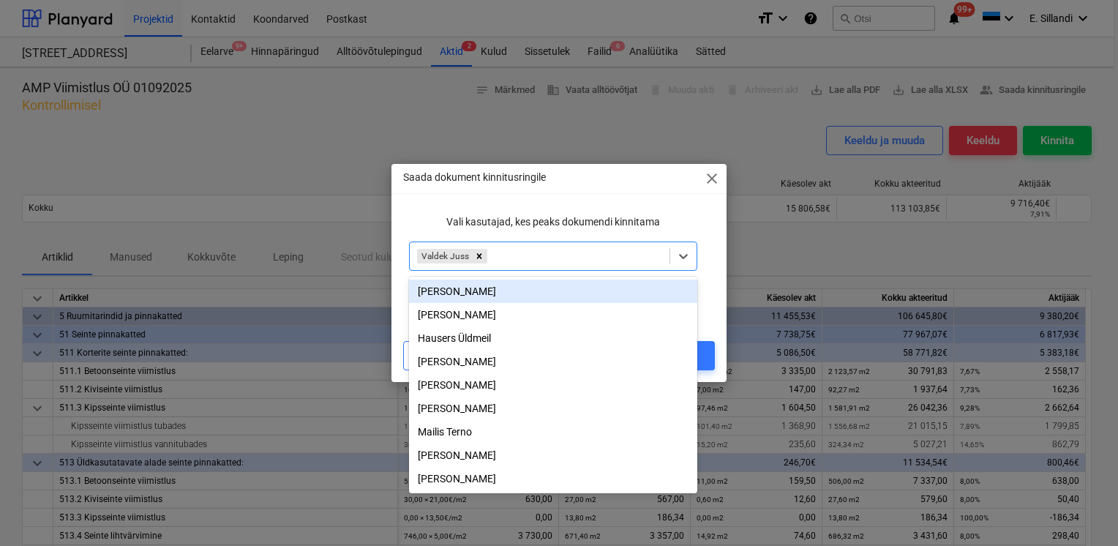
click at [580, 220] on p "Vali kasutajad, kes peaks dokumendi kinnitama" at bounding box center [553, 221] width 288 height 15
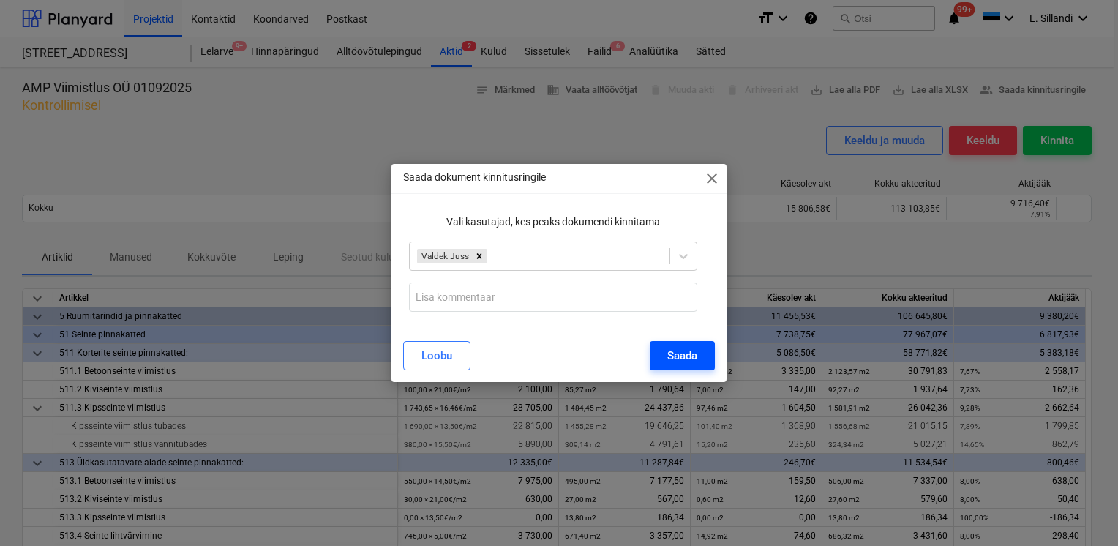
click at [688, 359] on div "Saada" at bounding box center [682, 355] width 30 height 19
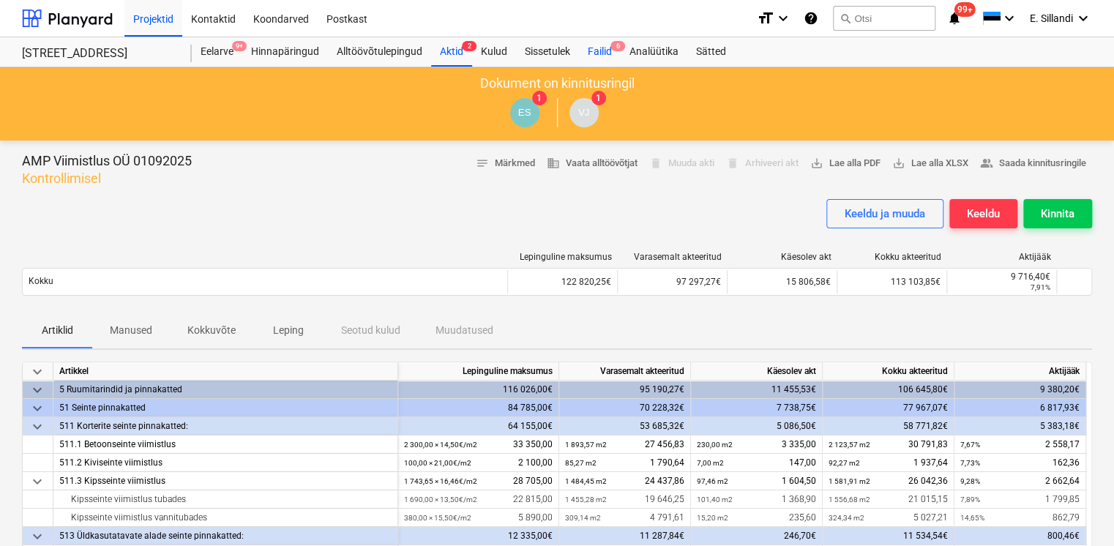
click at [608, 54] on div "Failid 6" at bounding box center [600, 51] width 42 height 29
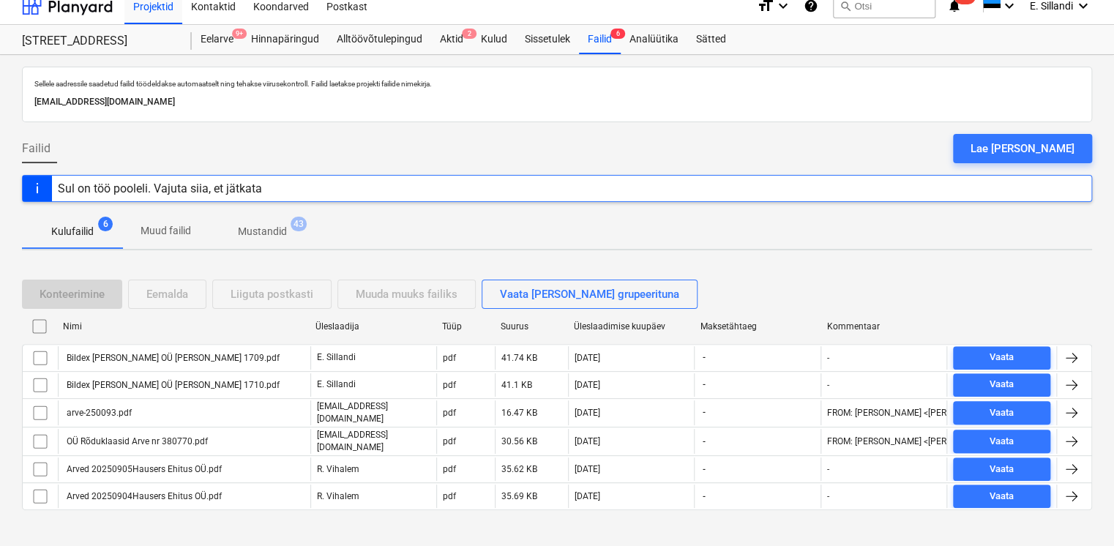
scroll to position [23, 0]
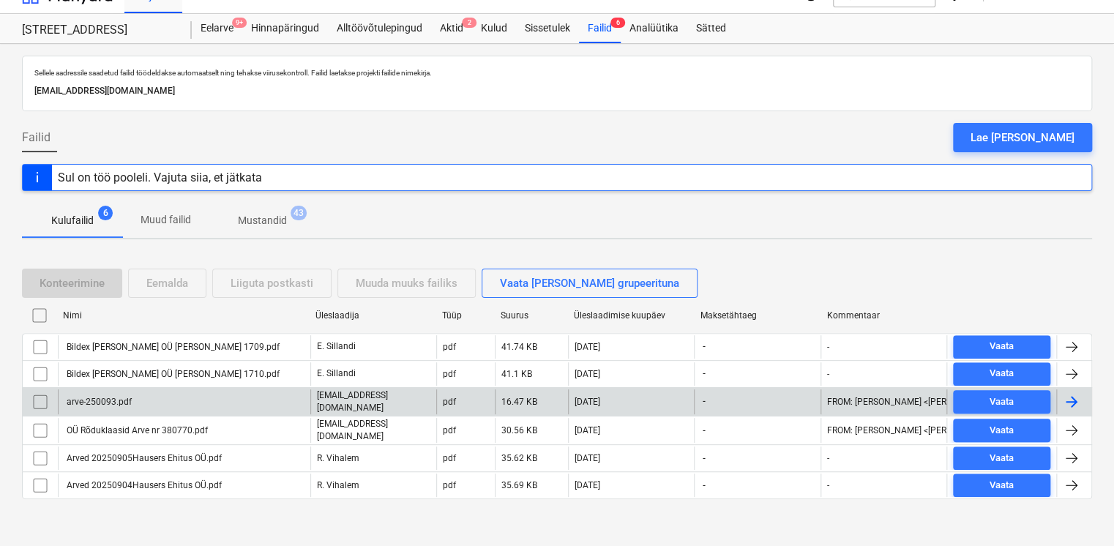
click at [173, 400] on div "arve-250093.pdf" at bounding box center [184, 401] width 252 height 25
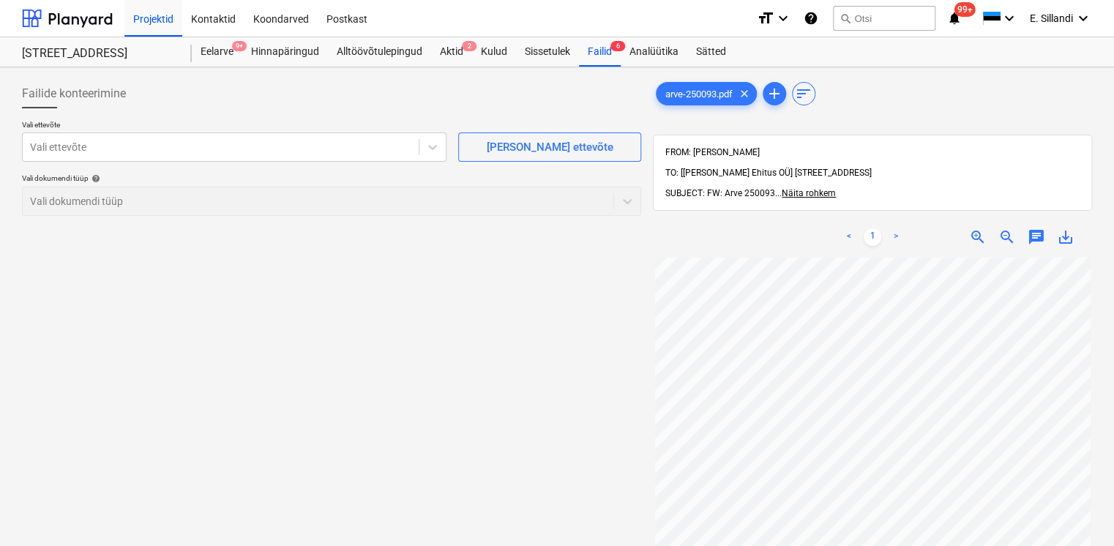
scroll to position [47, 4]
